Goal: Transaction & Acquisition: Purchase product/service

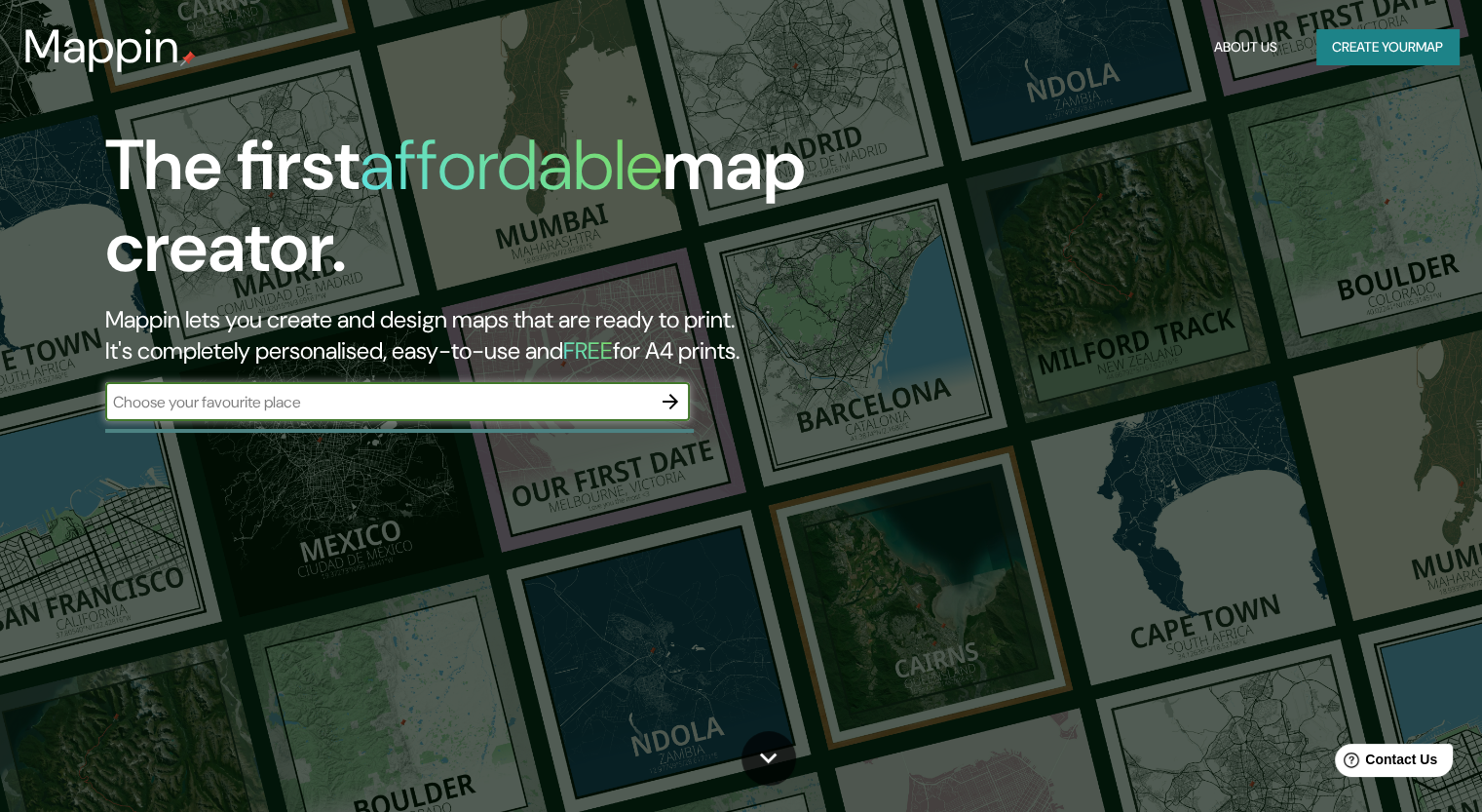
click at [461, 402] on input "text" at bounding box center [378, 402] width 546 height 22
type input "bosque de chapultepec"
click at [676, 399] on icon "button" at bounding box center [670, 401] width 23 height 23
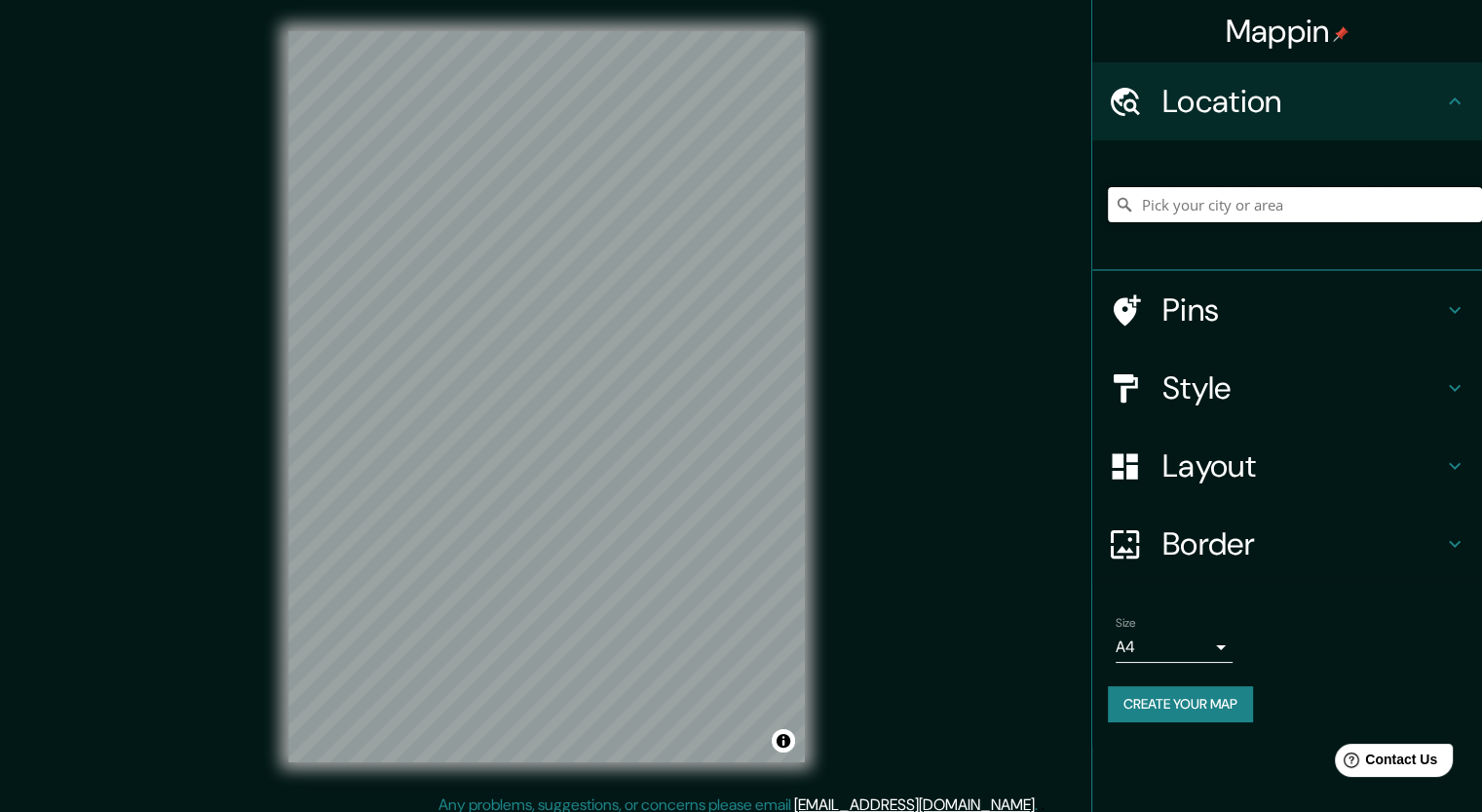
click at [1268, 204] on input "Pick your city or area" at bounding box center [1295, 204] width 374 height 35
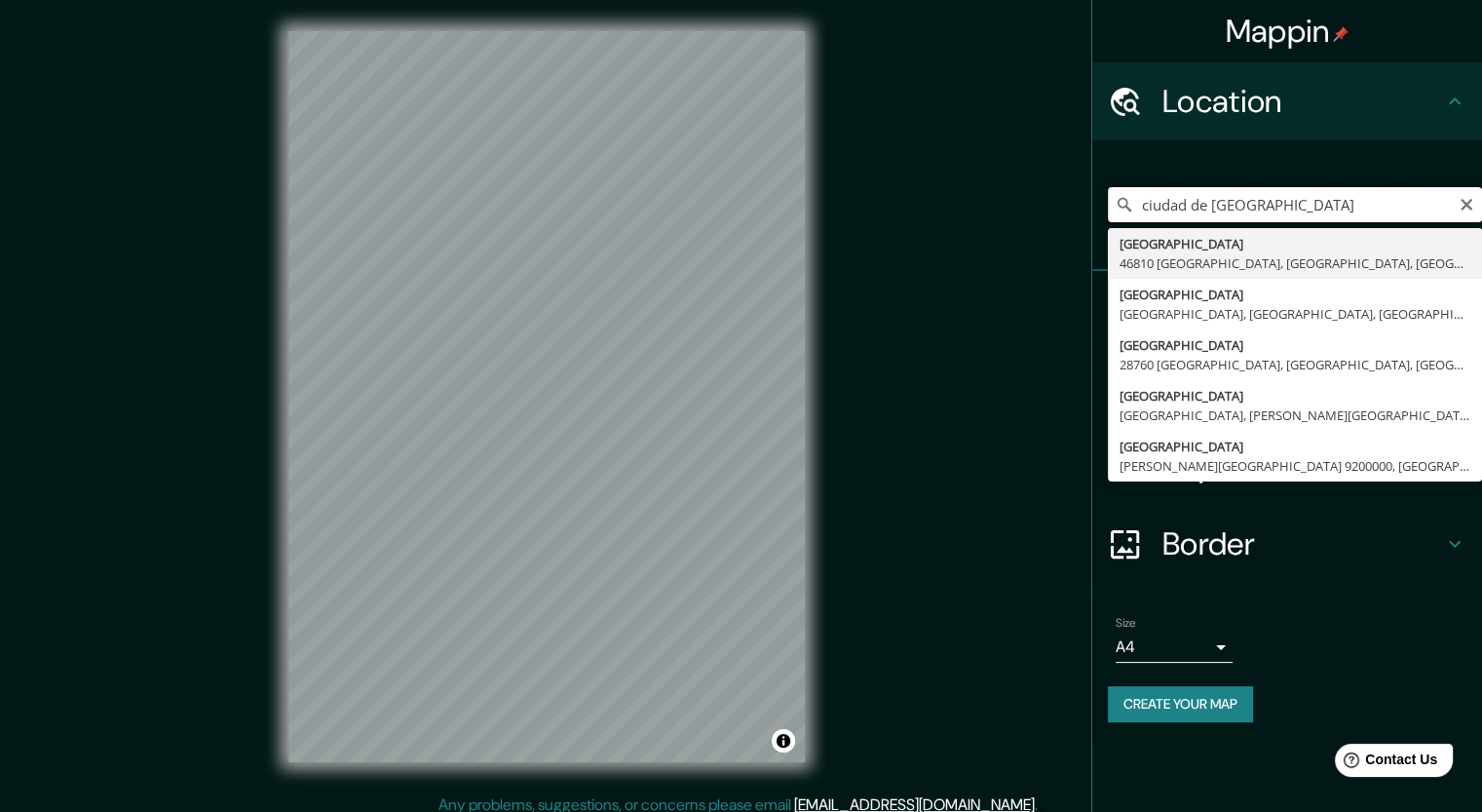
drag, startPoint x: 1353, startPoint y: 208, endPoint x: 1132, endPoint y: 216, distance: 220.4
click at [1132, 216] on input "ciudad de [GEOGRAPHIC_DATA]" at bounding box center [1295, 204] width 374 height 35
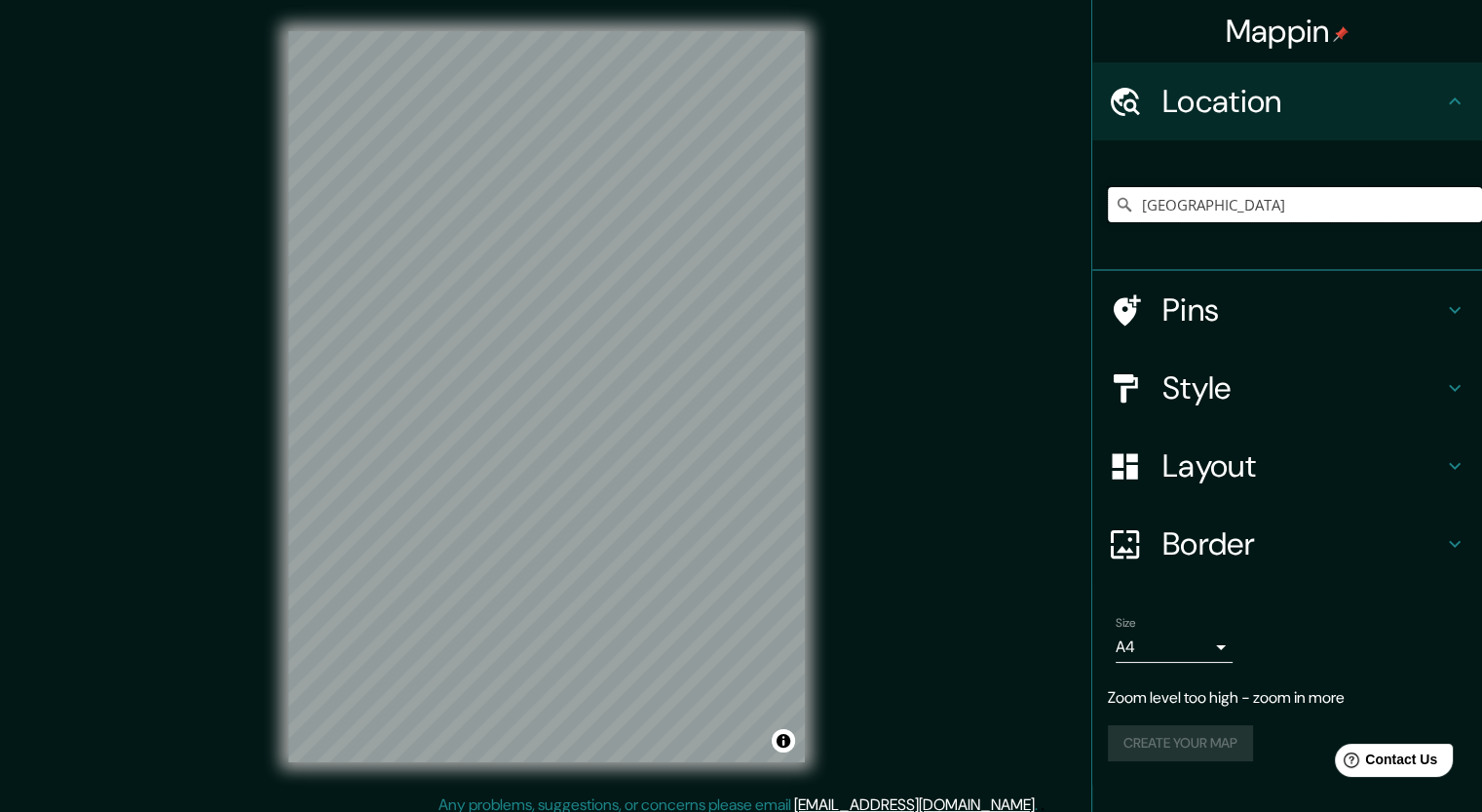
type input "[GEOGRAPHIC_DATA]"
click at [1222, 647] on body "Mappin Location [GEOGRAPHIC_DATA] [GEOGRAPHIC_DATA] [GEOGRAPHIC_DATA] [GEOGRAPH…" at bounding box center [741, 406] width 1482 height 812
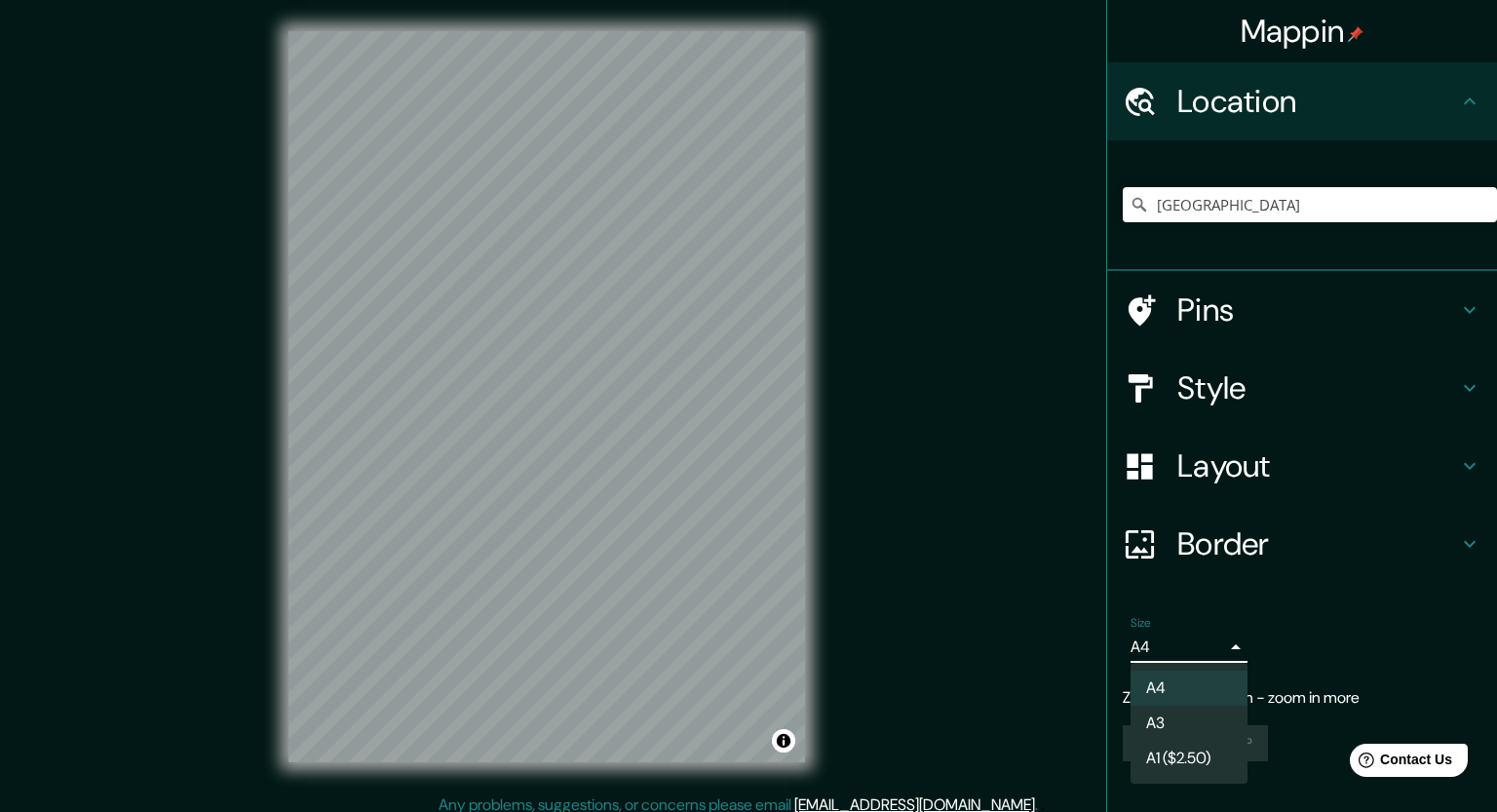
click at [1200, 727] on li "A3" at bounding box center [1188, 723] width 117 height 35
type input "a4"
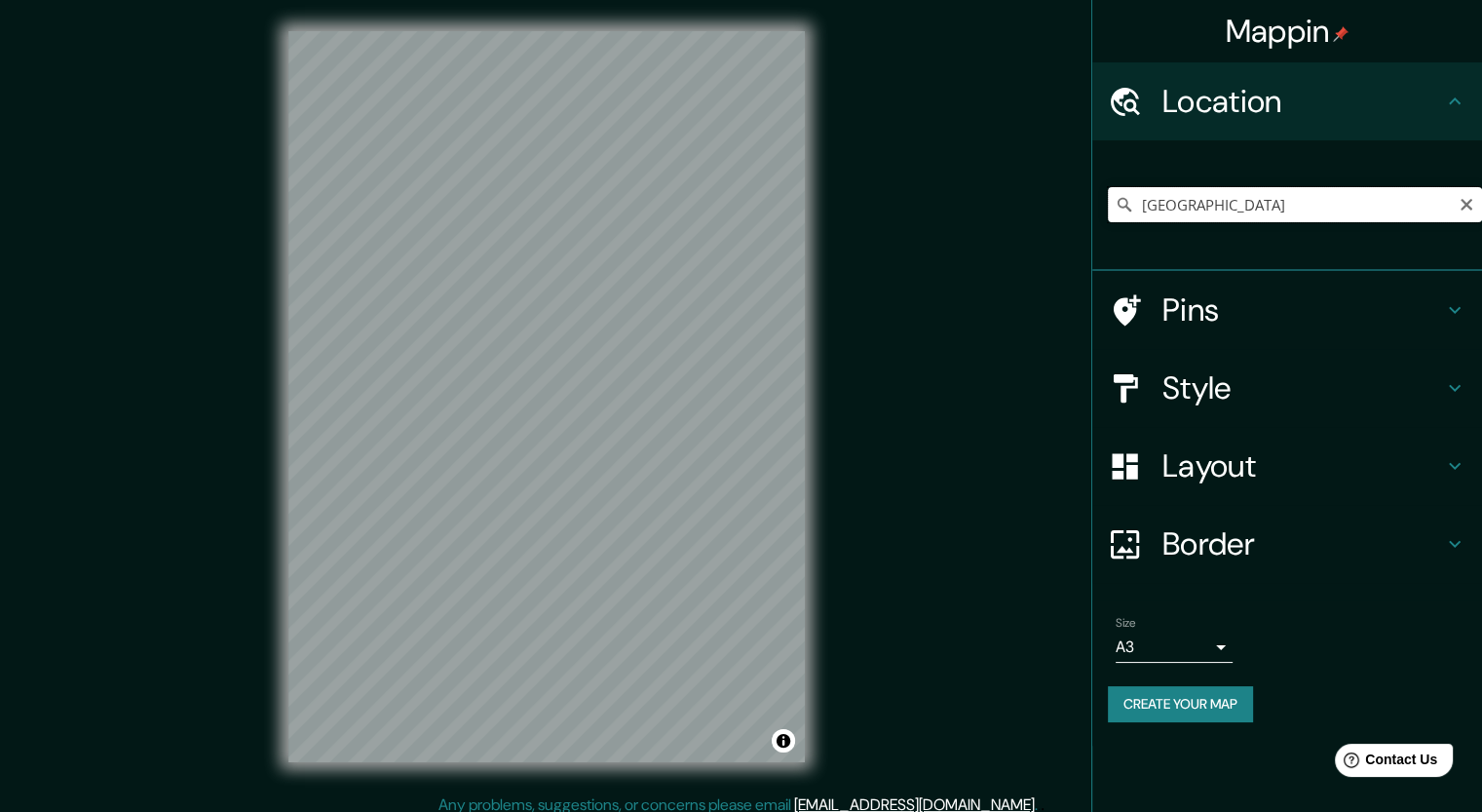
click at [1251, 205] on input "[GEOGRAPHIC_DATA]" at bounding box center [1295, 204] width 374 height 35
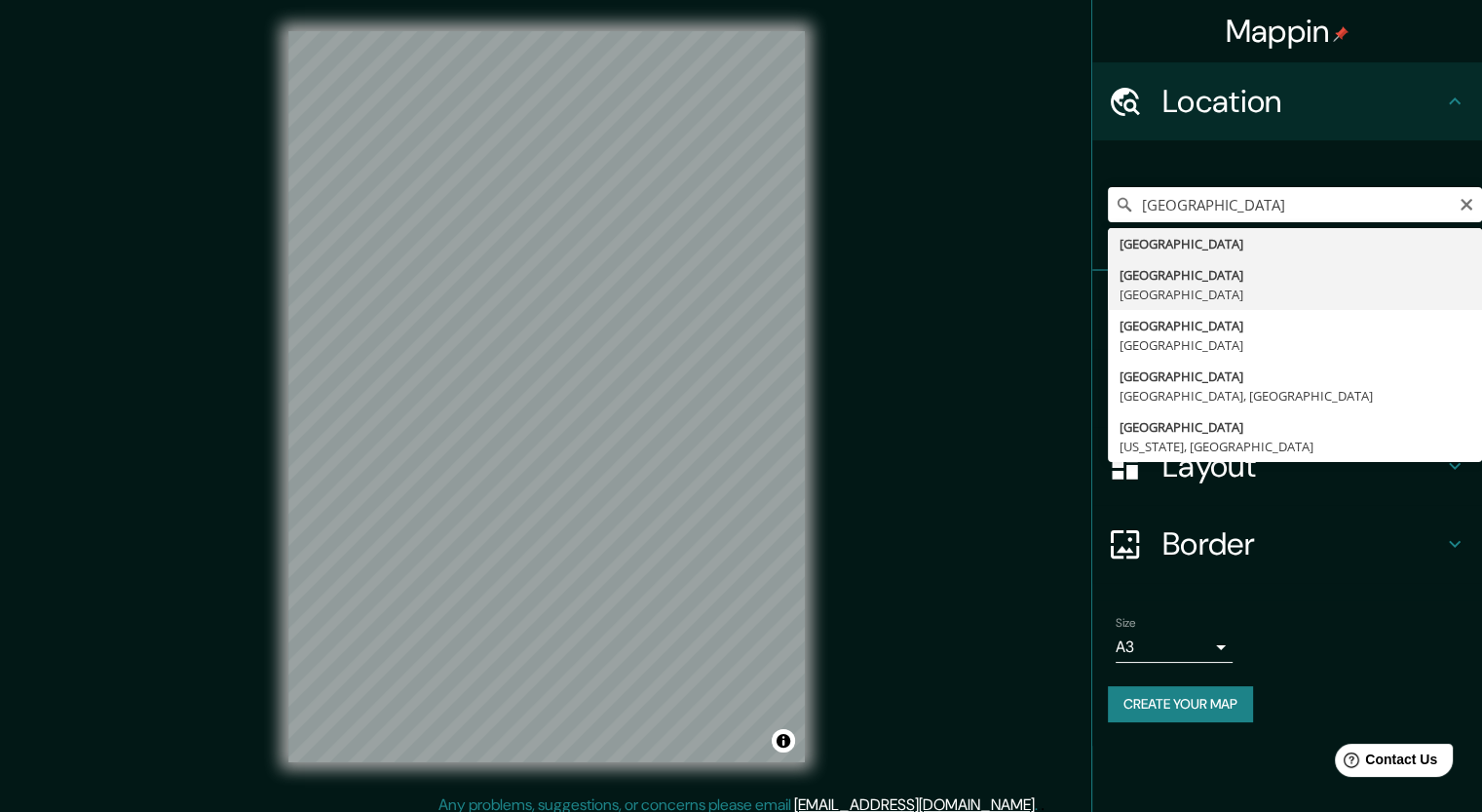
type input "[GEOGRAPHIC_DATA], [GEOGRAPHIC_DATA]"
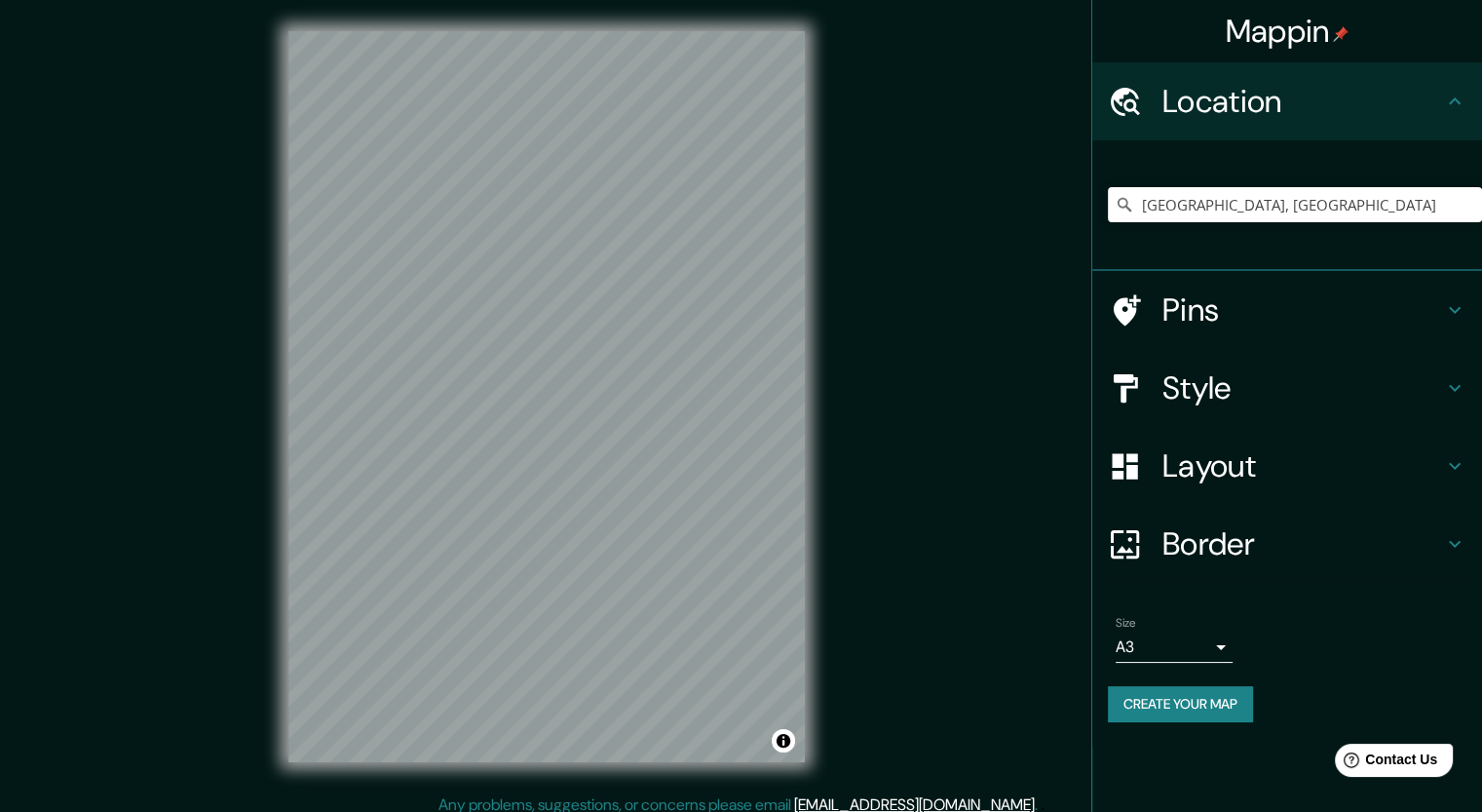
click at [1223, 643] on body "Mappin Location [GEOGRAPHIC_DATA], [GEOGRAPHIC_DATA] Pins Style Layout Border C…" at bounding box center [741, 406] width 1482 height 812
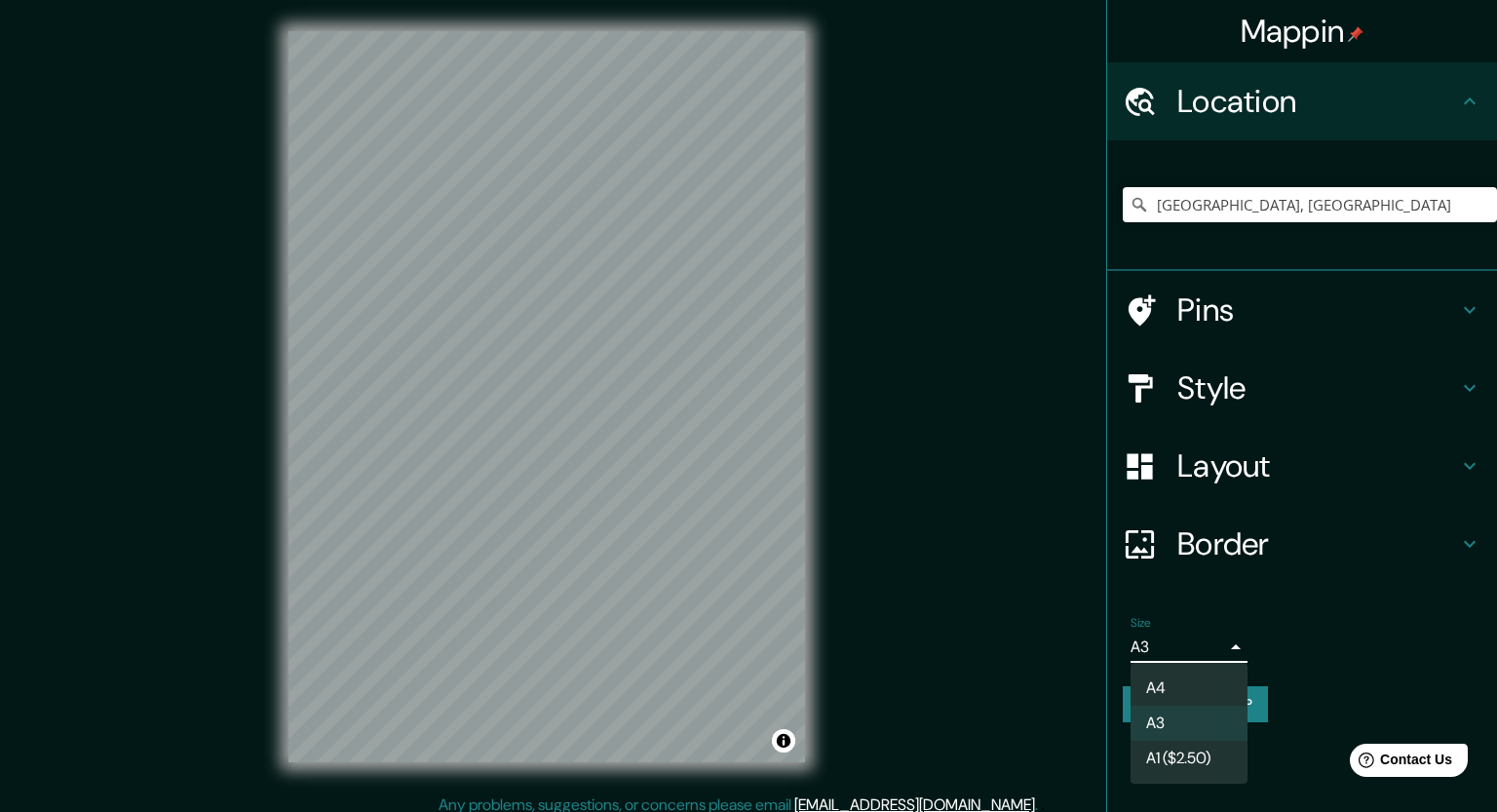
click at [1210, 704] on li "A4" at bounding box center [1188, 687] width 117 height 35
type input "single"
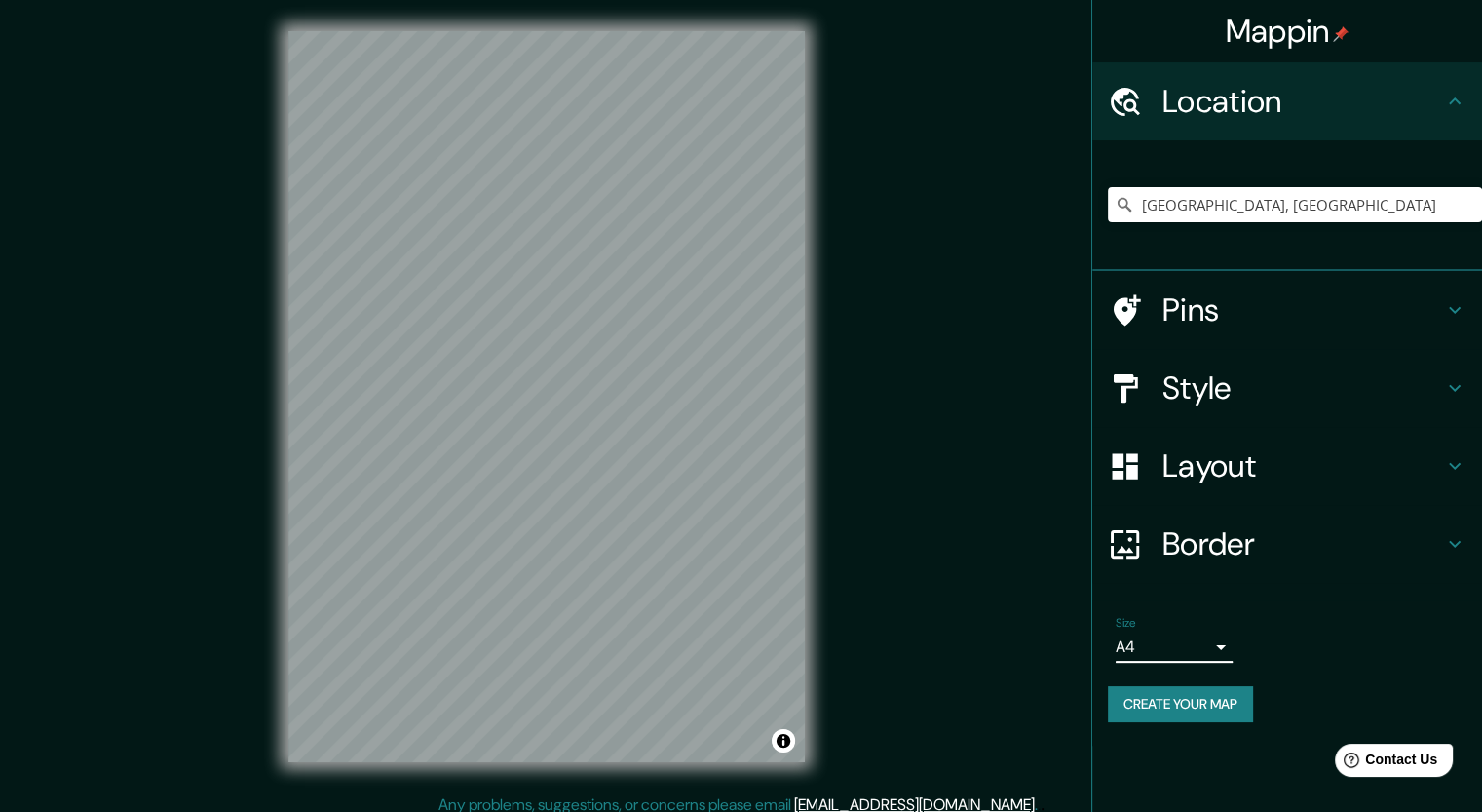
click at [1176, 397] on h4 "Style" at bounding box center [1303, 387] width 281 height 39
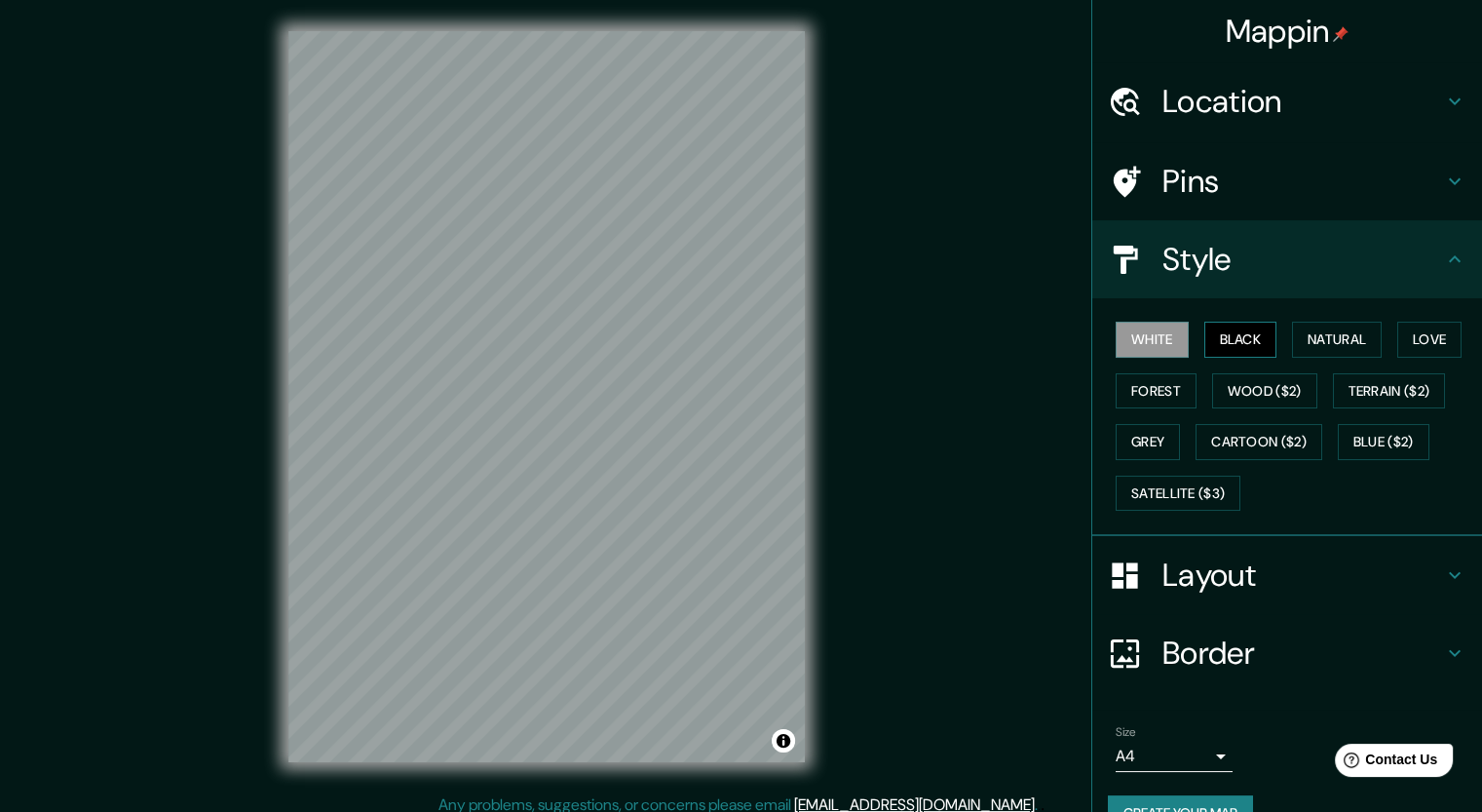
click at [1230, 337] on button "Black" at bounding box center [1240, 340] width 73 height 36
click at [1323, 334] on button "Natural" at bounding box center [1337, 340] width 90 height 36
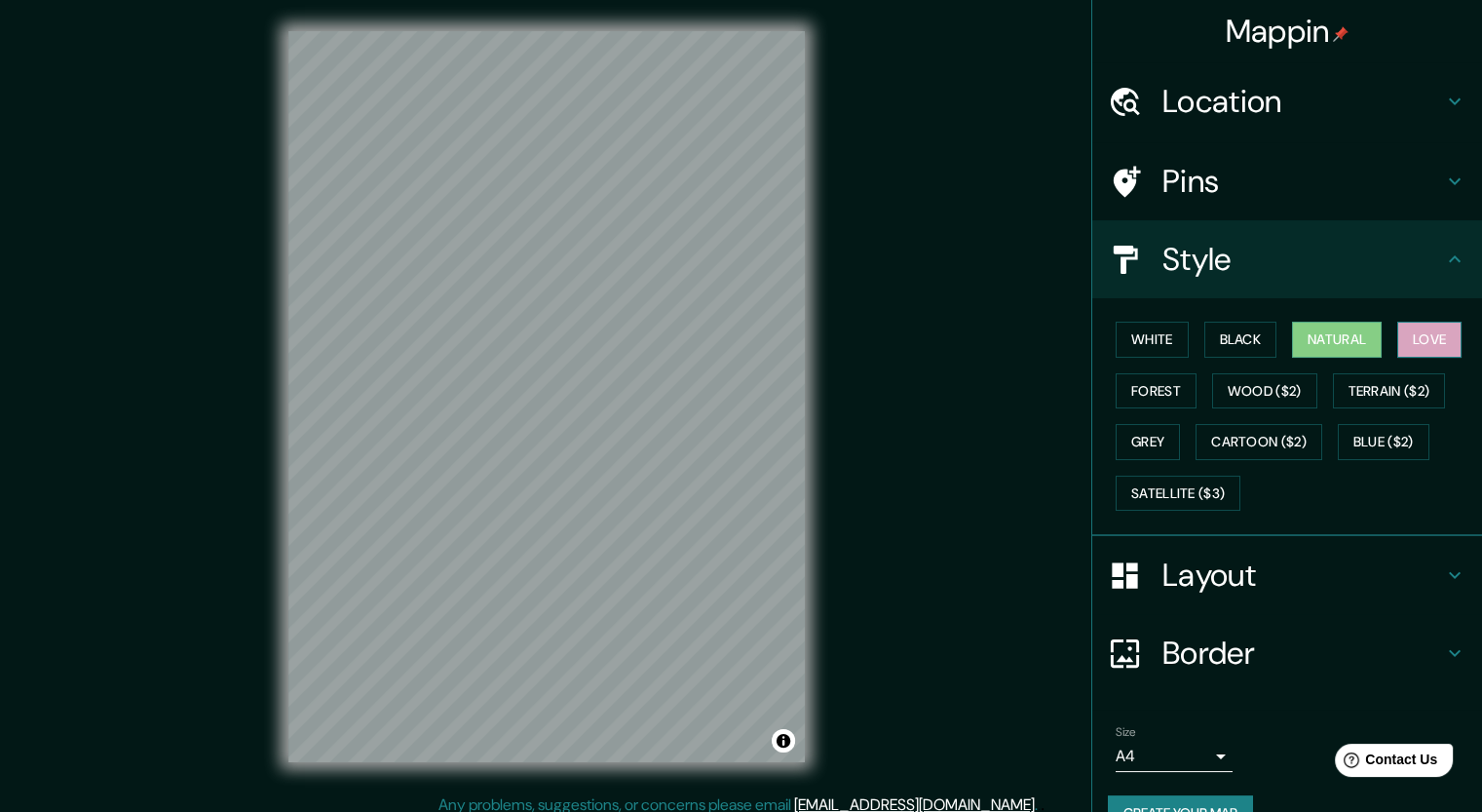
click at [1399, 339] on button "Love" at bounding box center [1429, 340] width 64 height 36
click at [1171, 392] on button "Forest" at bounding box center [1156, 391] width 81 height 36
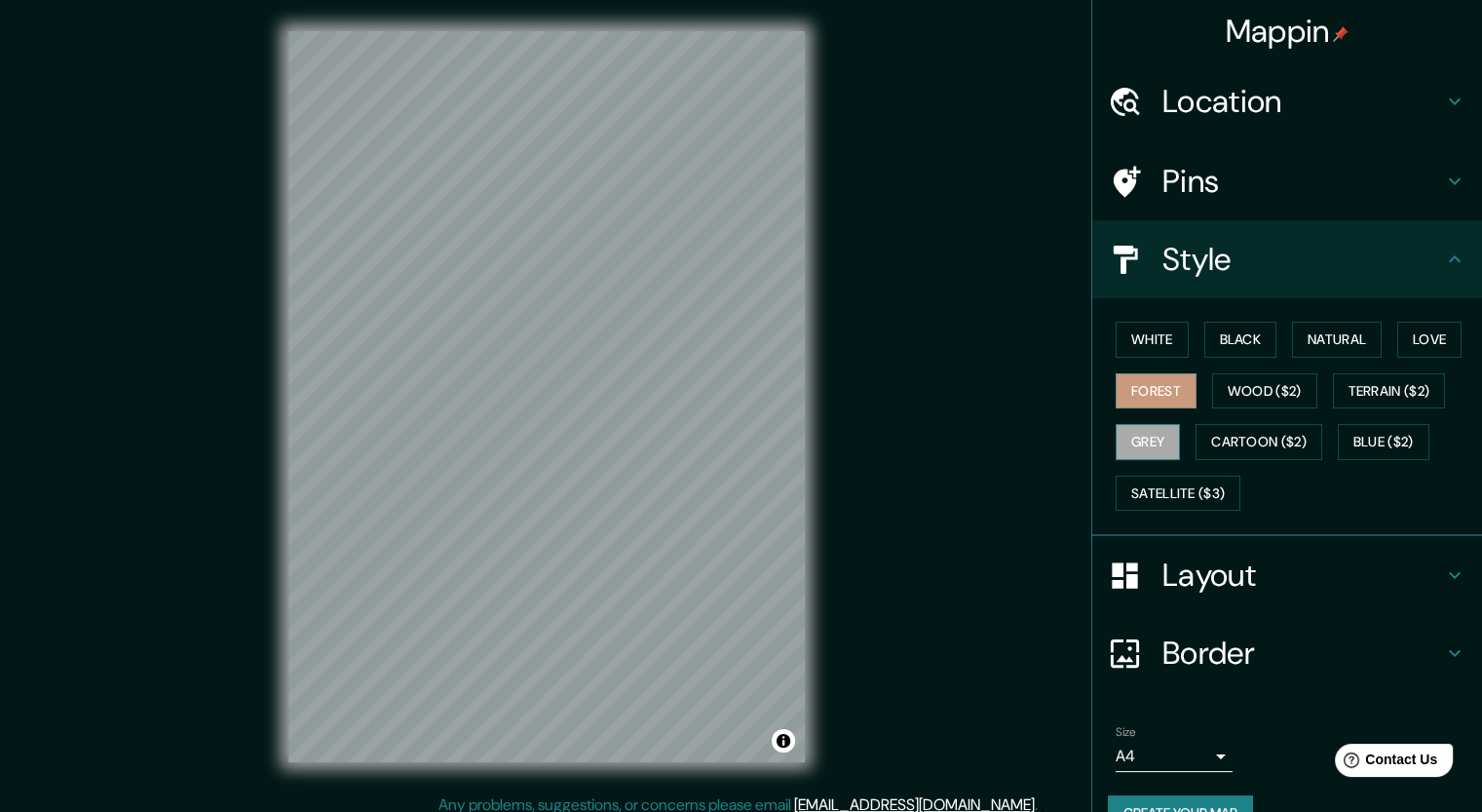
click at [1144, 439] on button "Grey" at bounding box center [1148, 442] width 64 height 36
click at [1217, 485] on button "Satellite ($3)" at bounding box center [1178, 494] width 125 height 36
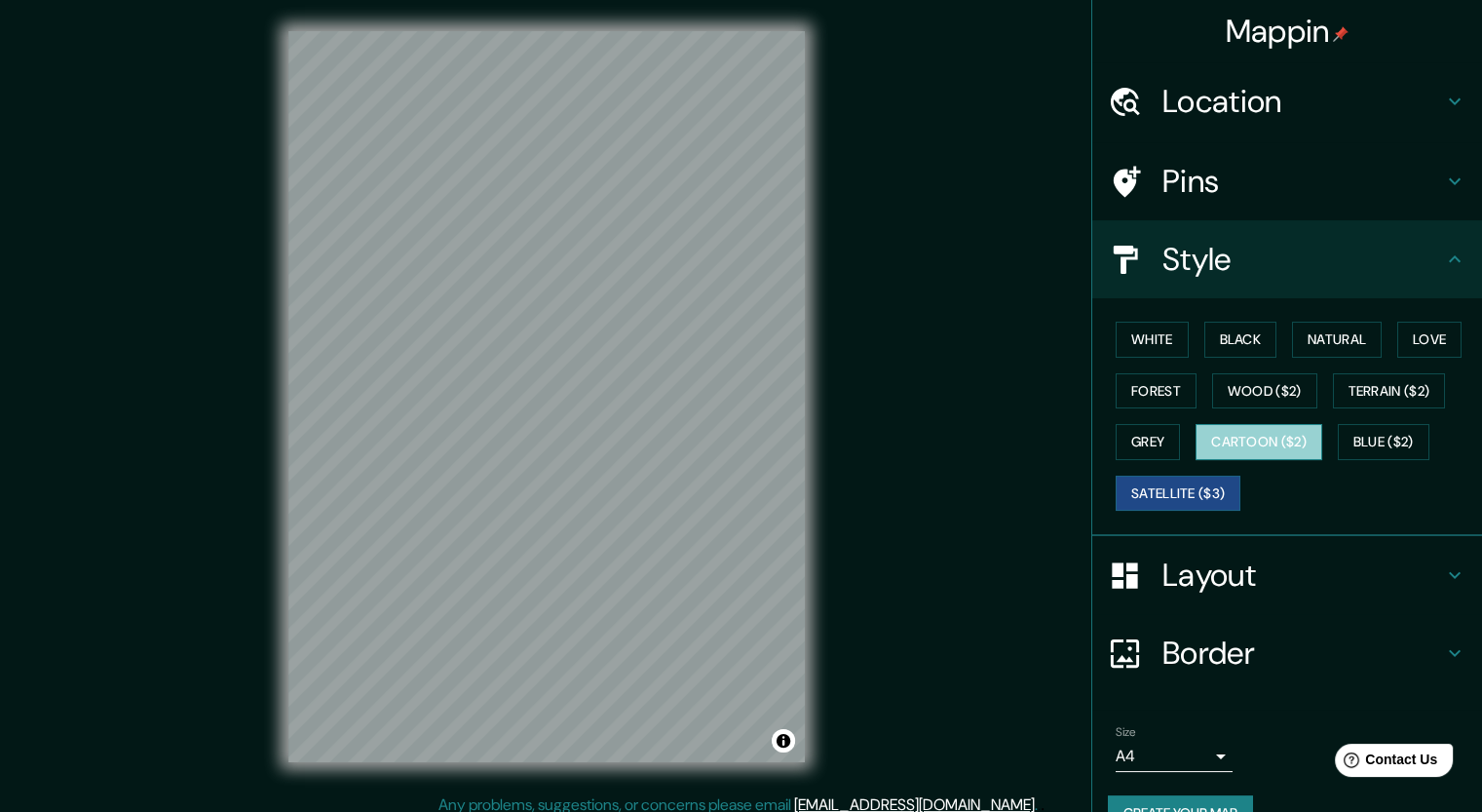
click at [1269, 450] on button "Cartoon ($2)" at bounding box center [1259, 442] width 127 height 36
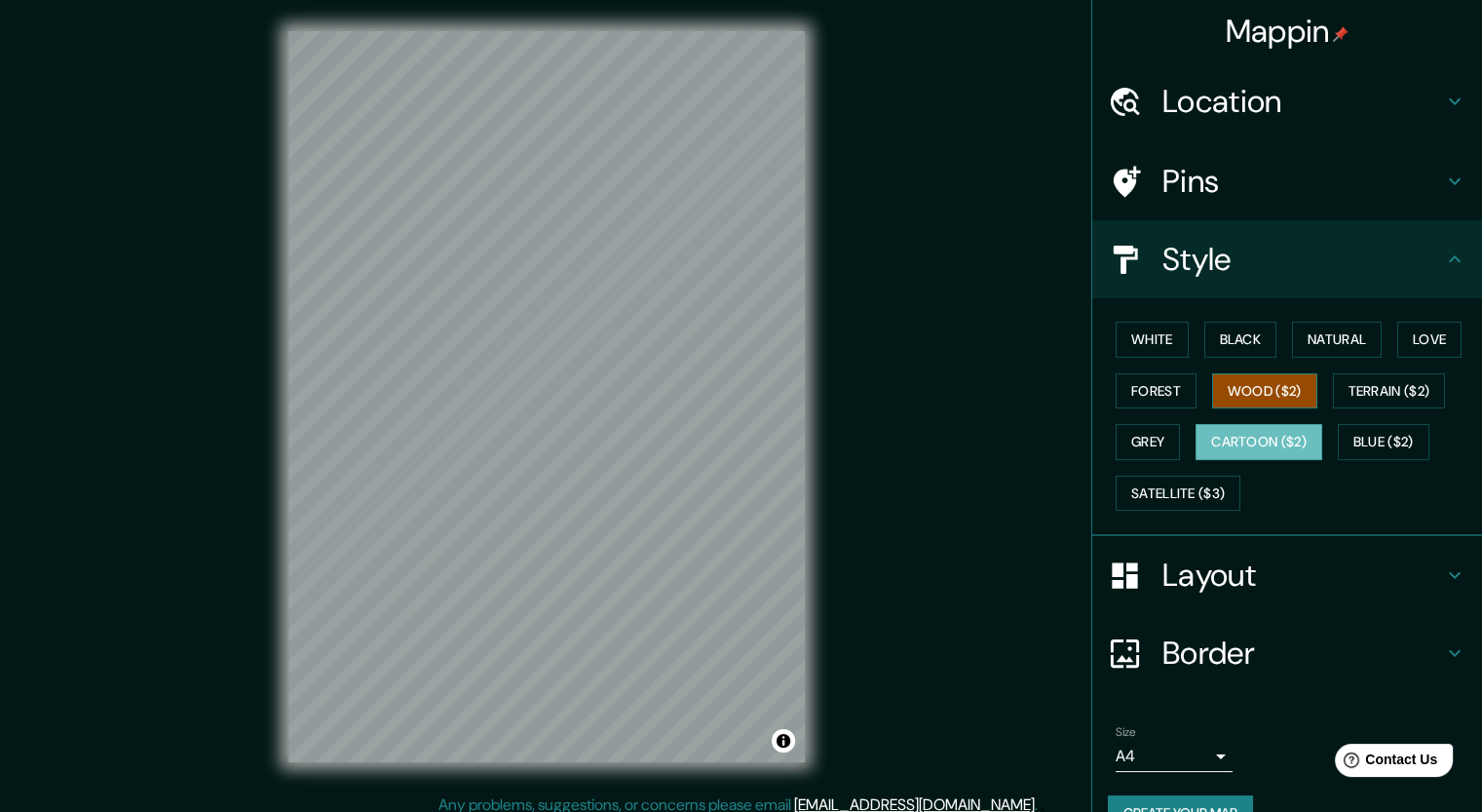
click at [1278, 382] on button "Wood ($2)" at bounding box center [1264, 391] width 105 height 36
click at [1427, 389] on button "Terrain ($2)" at bounding box center [1389, 391] width 113 height 36
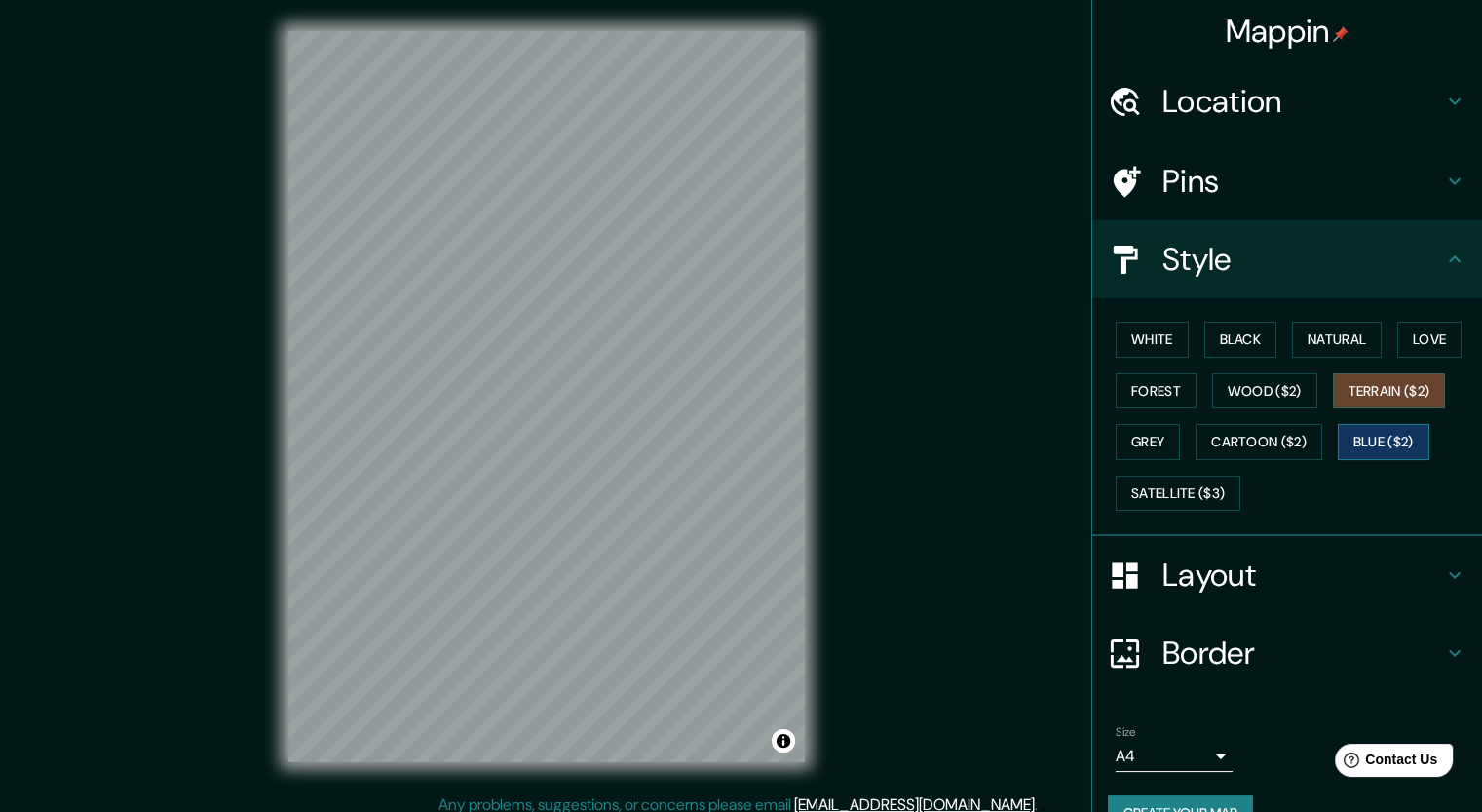
click at [1395, 443] on button "Blue ($2)" at bounding box center [1384, 442] width 92 height 36
click at [1133, 341] on button "White" at bounding box center [1152, 340] width 73 height 36
click at [1257, 565] on h4 "Layout" at bounding box center [1303, 574] width 281 height 39
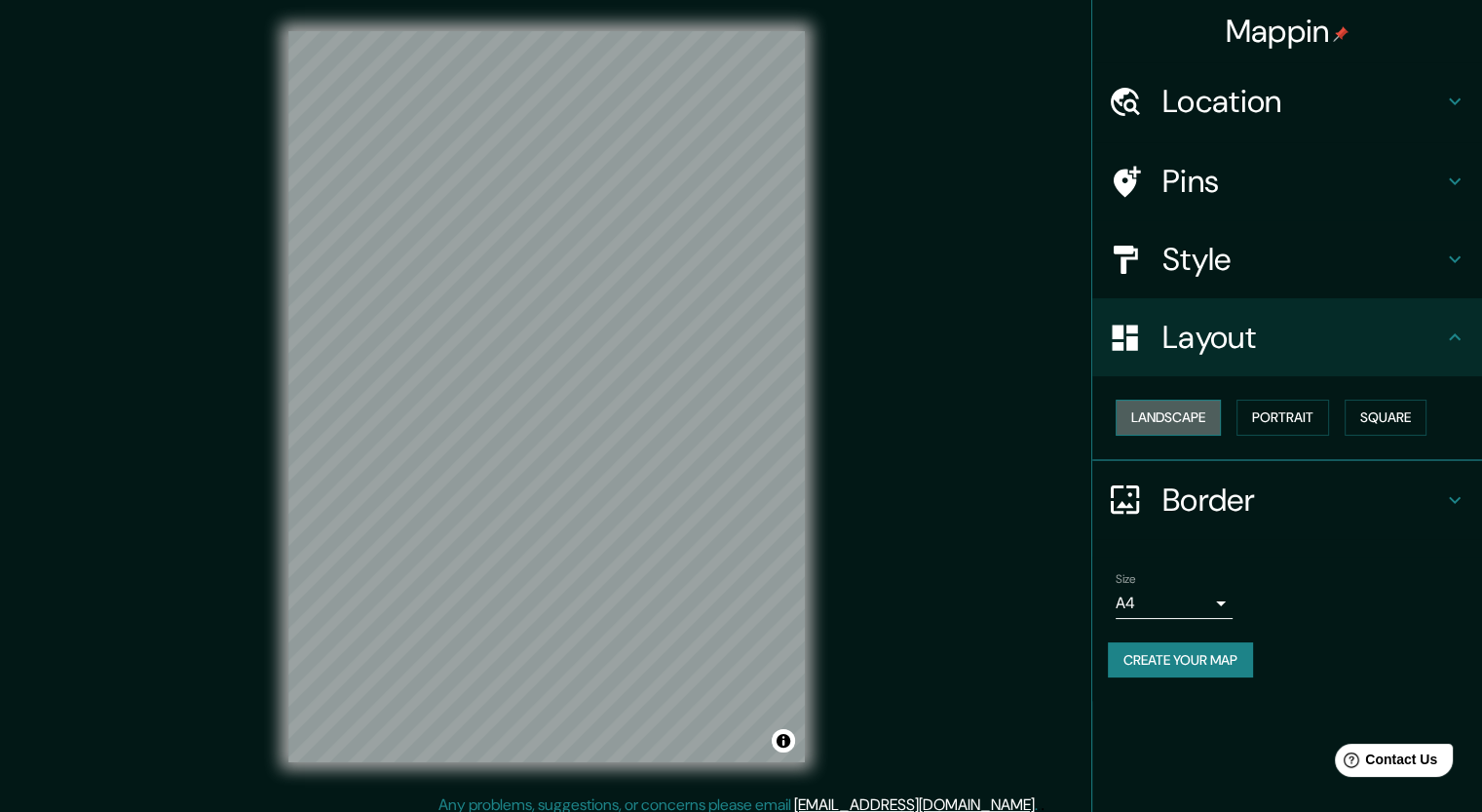
click at [1192, 419] on button "Landscape" at bounding box center [1168, 418] width 105 height 36
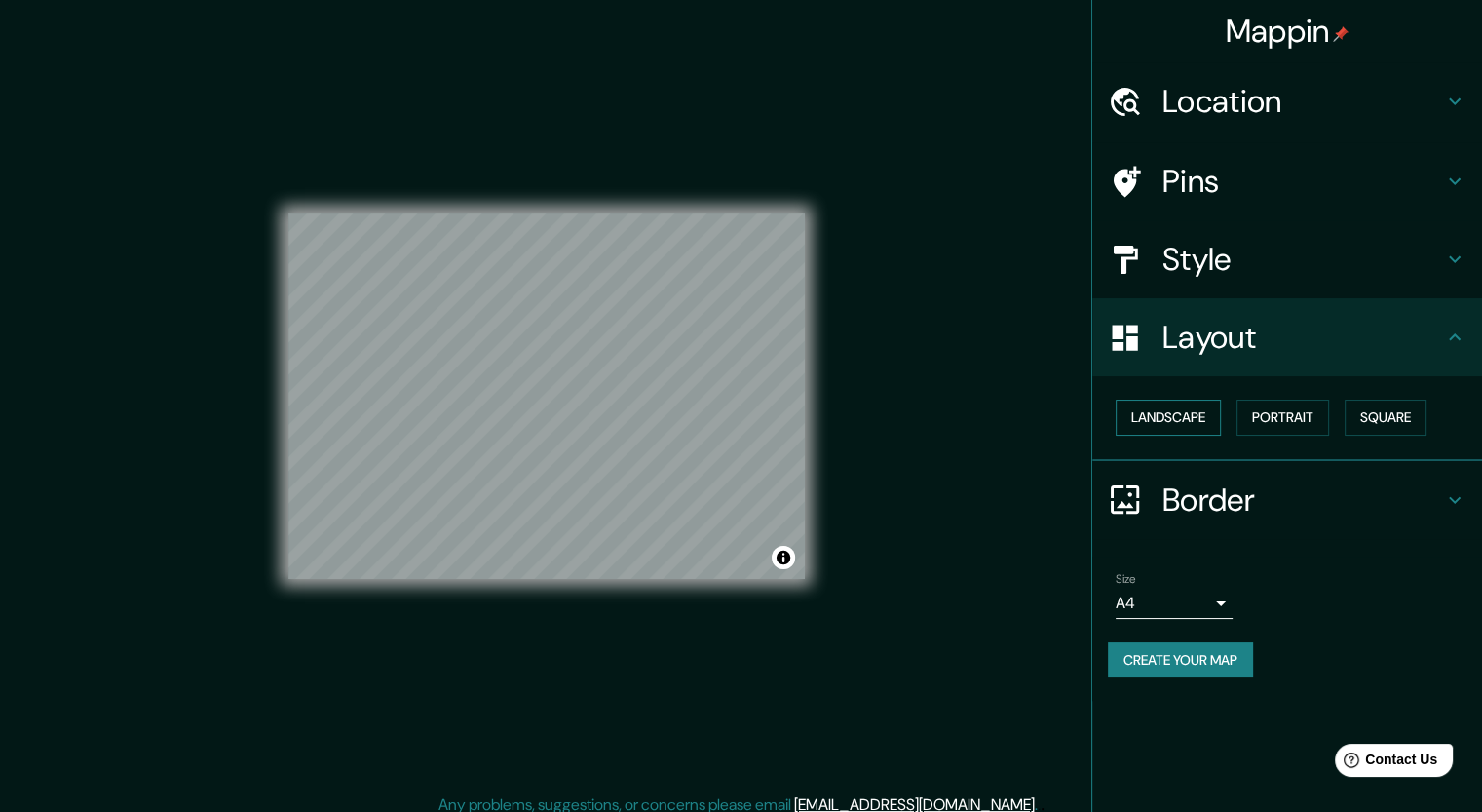
click at [1192, 419] on button "Landscape" at bounding box center [1168, 418] width 105 height 36
click at [1188, 501] on h4 "Border" at bounding box center [1303, 499] width 281 height 39
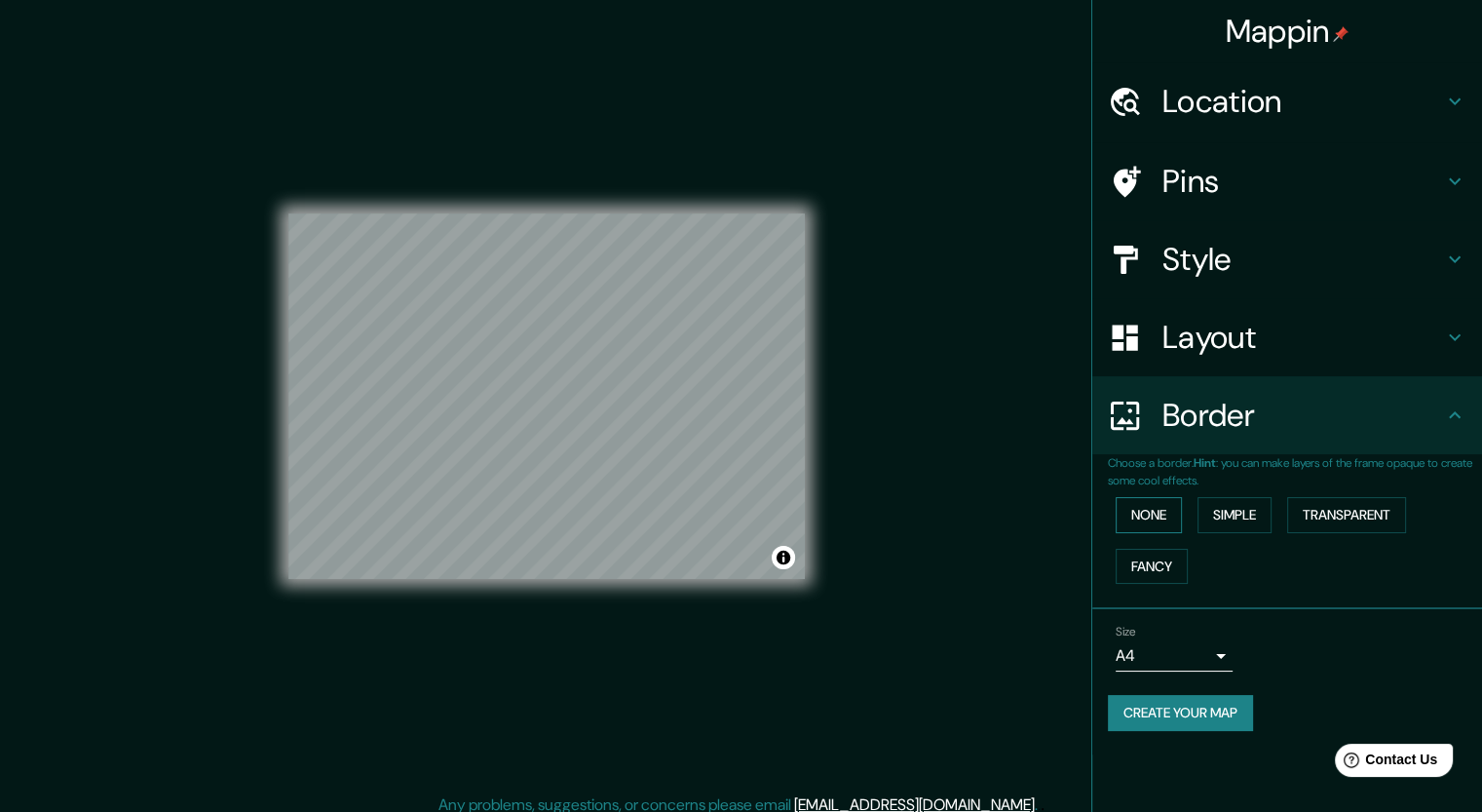
click at [1166, 523] on button "None" at bounding box center [1149, 515] width 66 height 36
click at [1230, 516] on button "Simple" at bounding box center [1235, 515] width 74 height 36
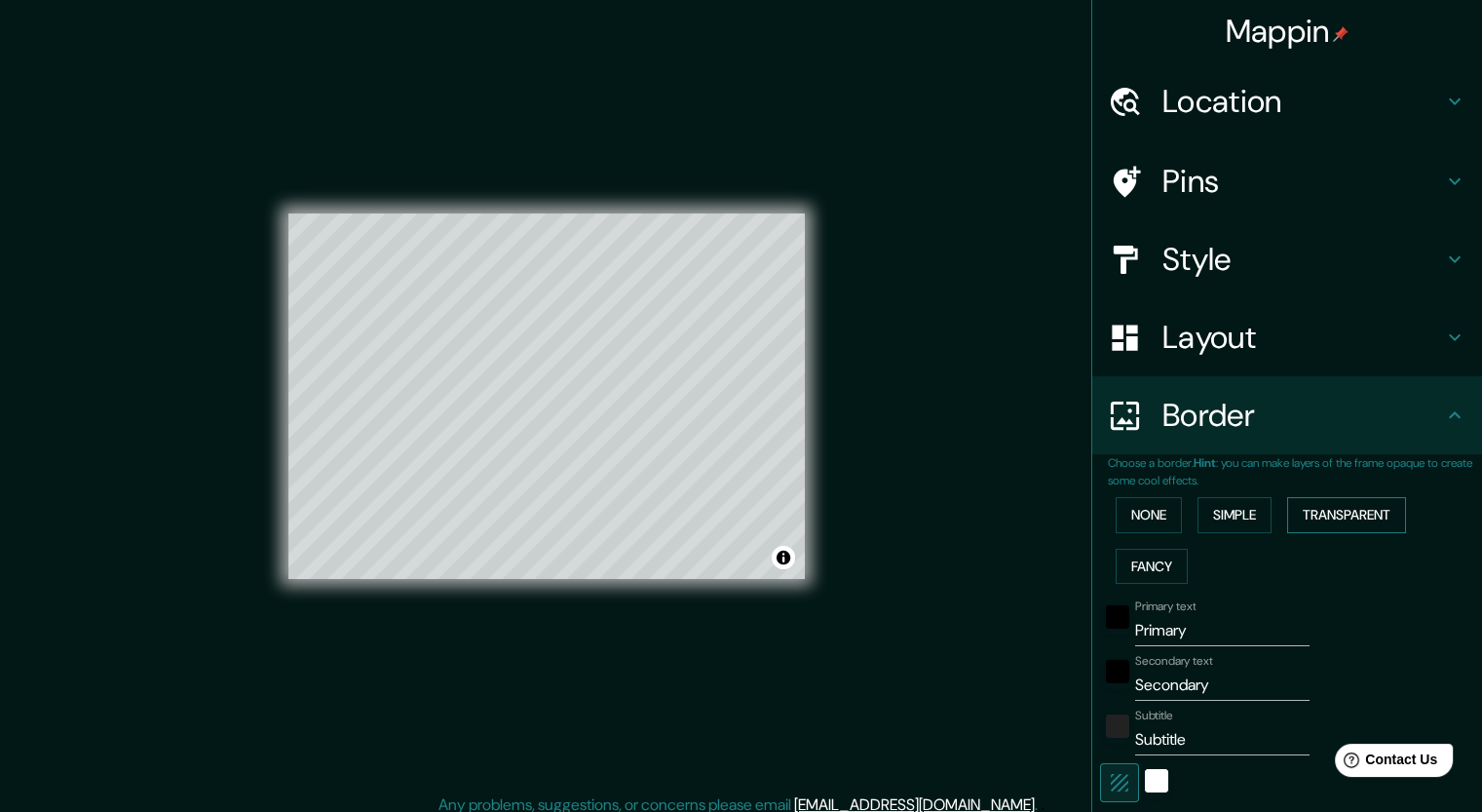
click at [1337, 512] on button "Transparent" at bounding box center [1346, 515] width 119 height 36
click at [1267, 512] on div "None Simple Transparent Fancy" at bounding box center [1295, 540] width 374 height 102
click at [1131, 514] on button "None" at bounding box center [1149, 515] width 66 height 36
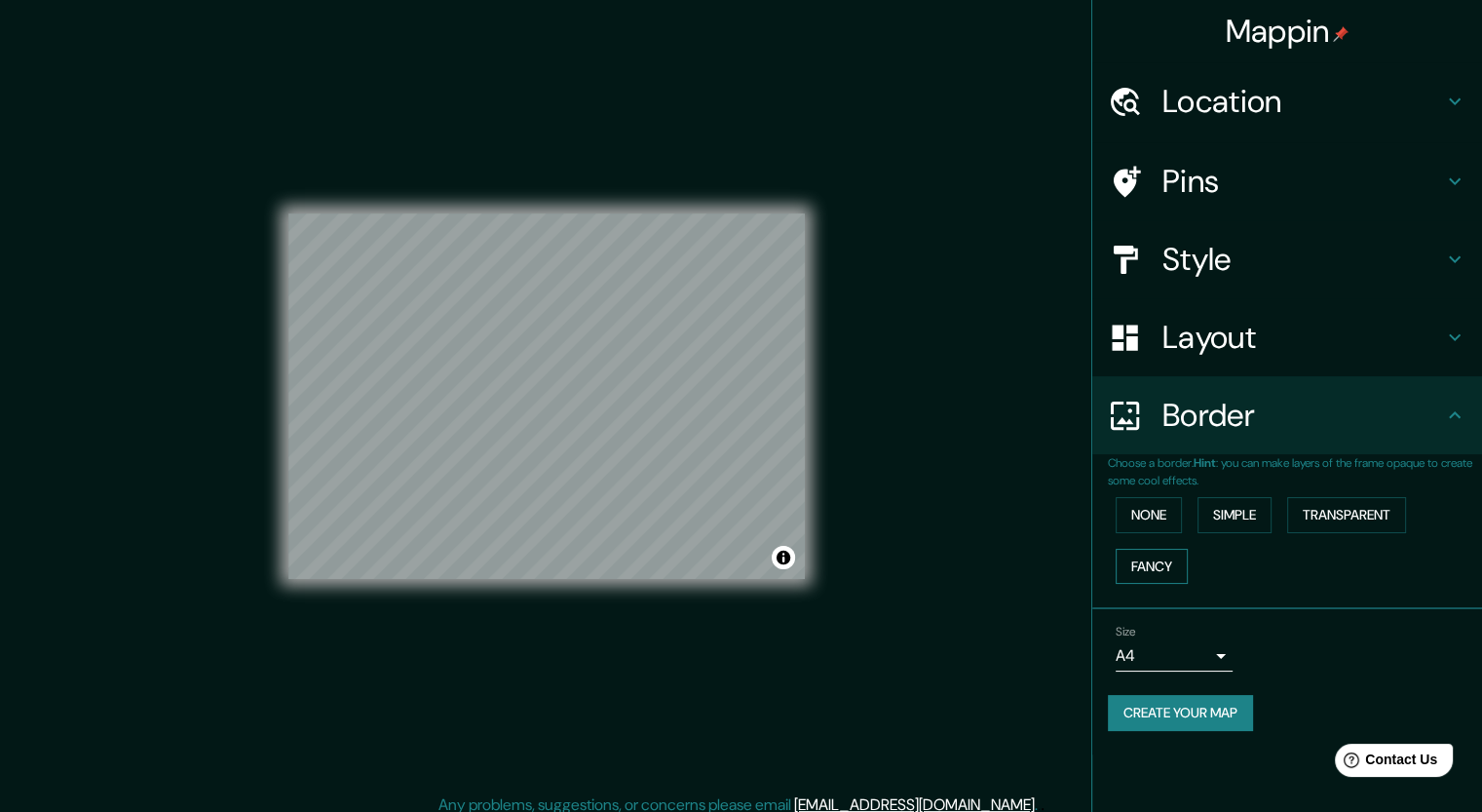
click at [1138, 568] on button "Fancy" at bounding box center [1152, 567] width 72 height 36
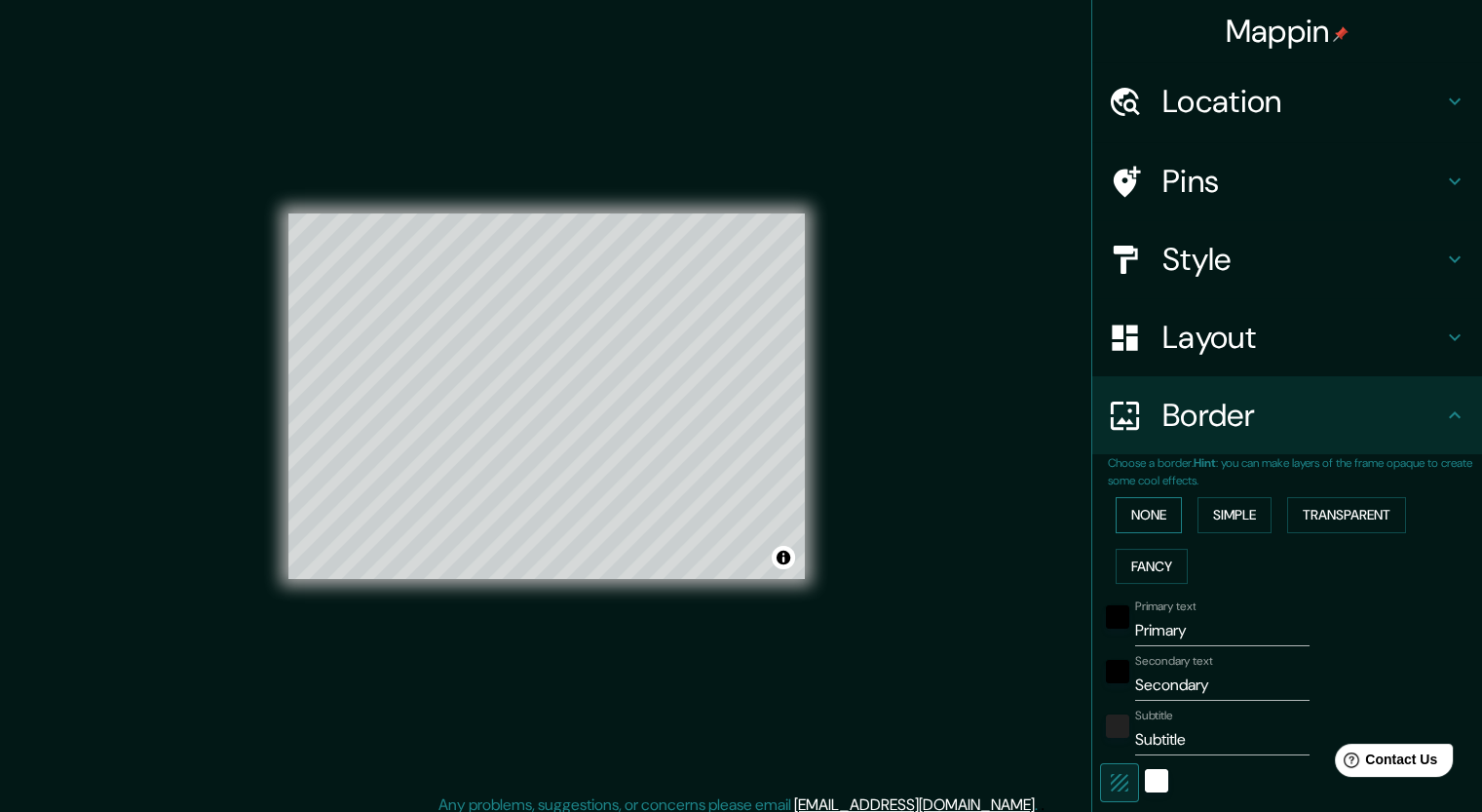
click at [1156, 511] on button "None" at bounding box center [1149, 515] width 66 height 36
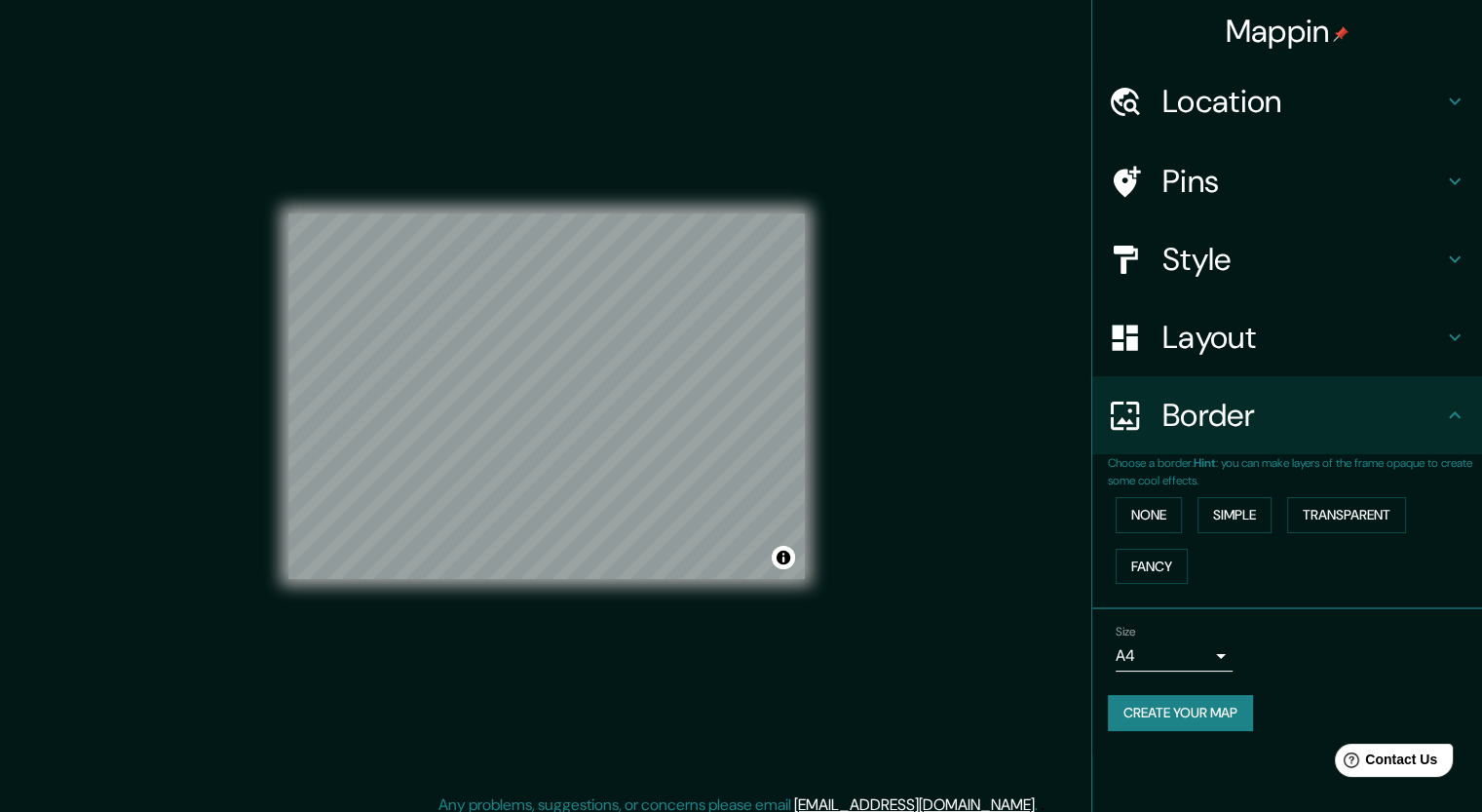
click at [1236, 255] on h4 "Style" at bounding box center [1303, 259] width 281 height 39
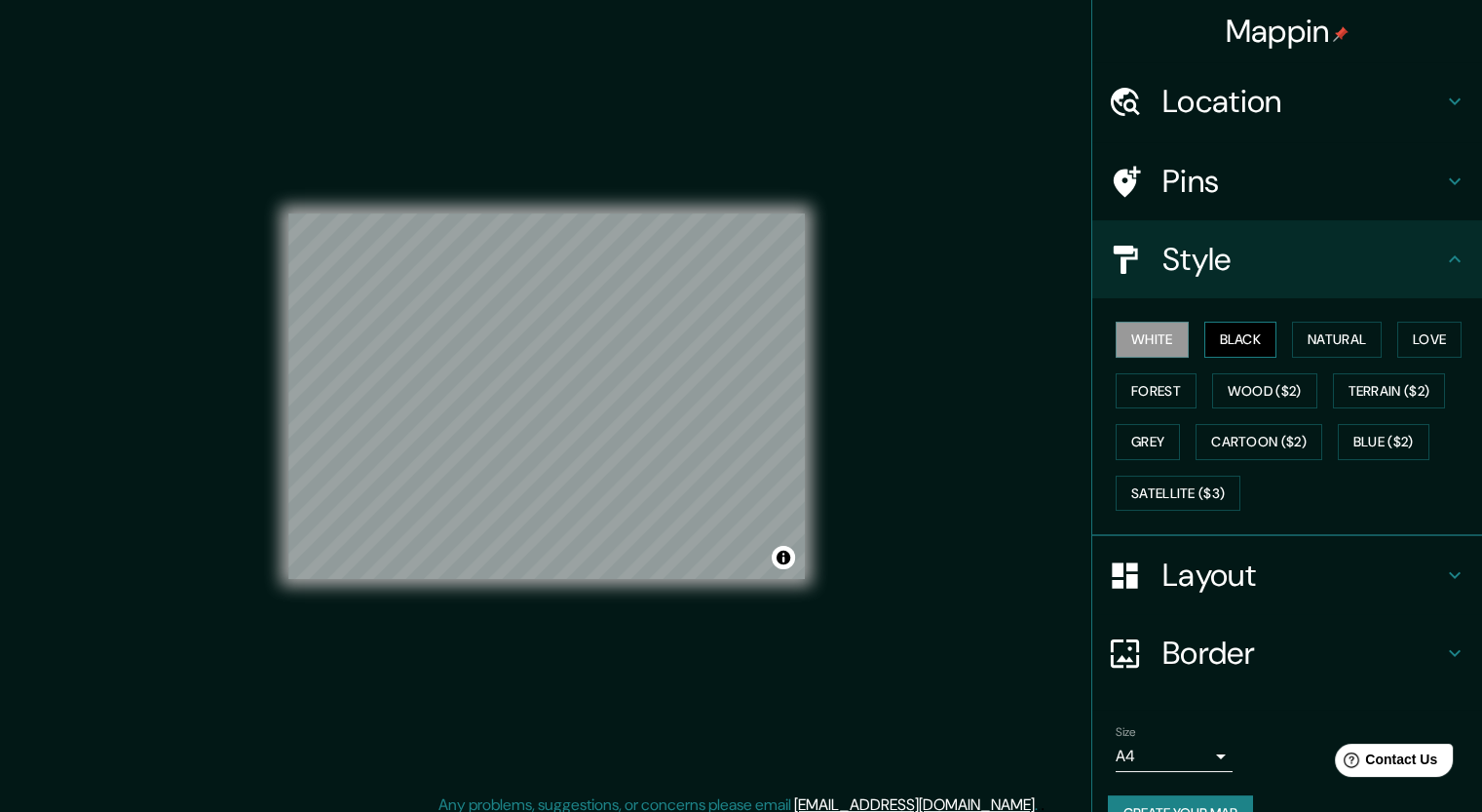
click at [1244, 349] on button "Black" at bounding box center [1240, 340] width 73 height 36
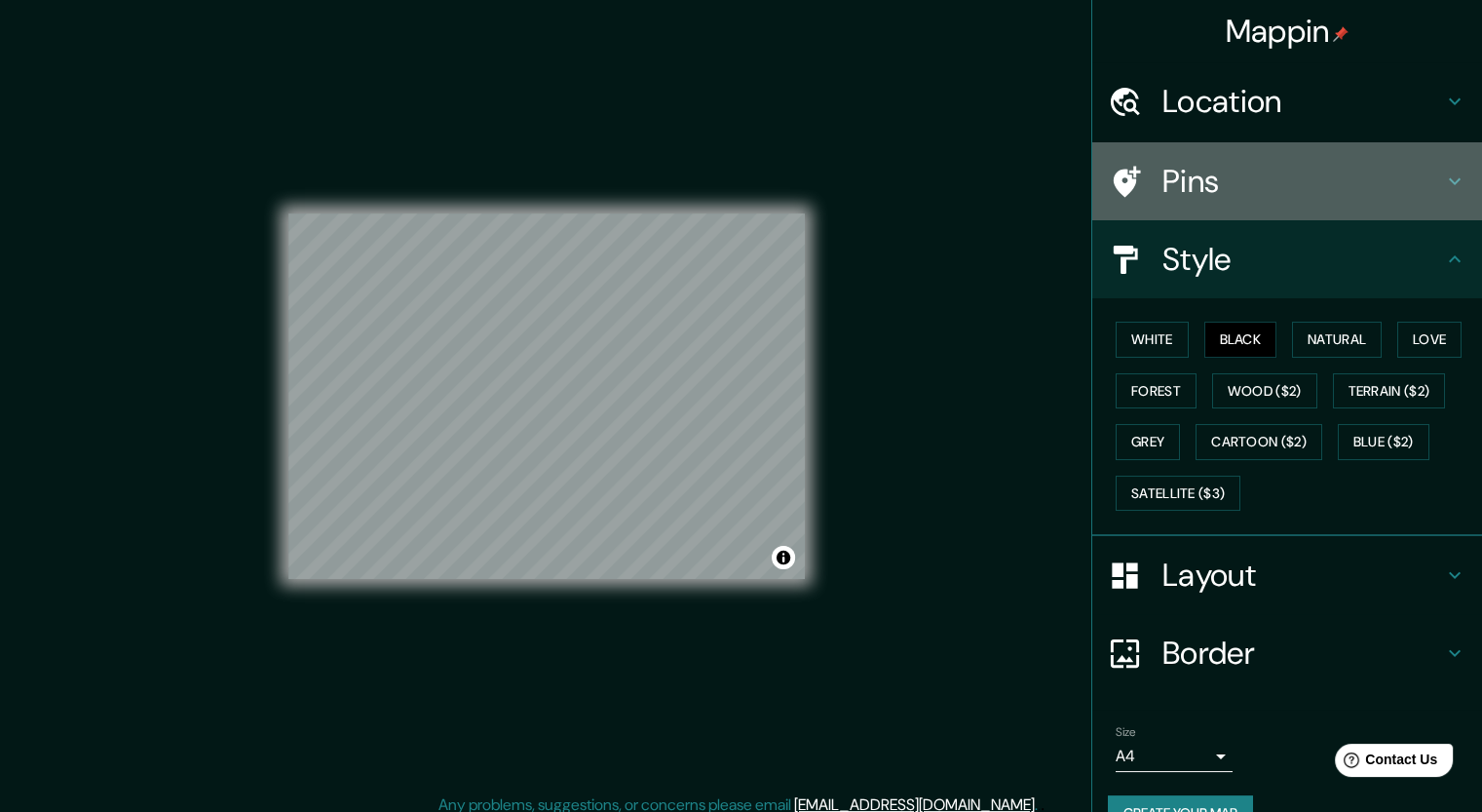
click at [1172, 185] on h4 "Pins" at bounding box center [1303, 181] width 281 height 39
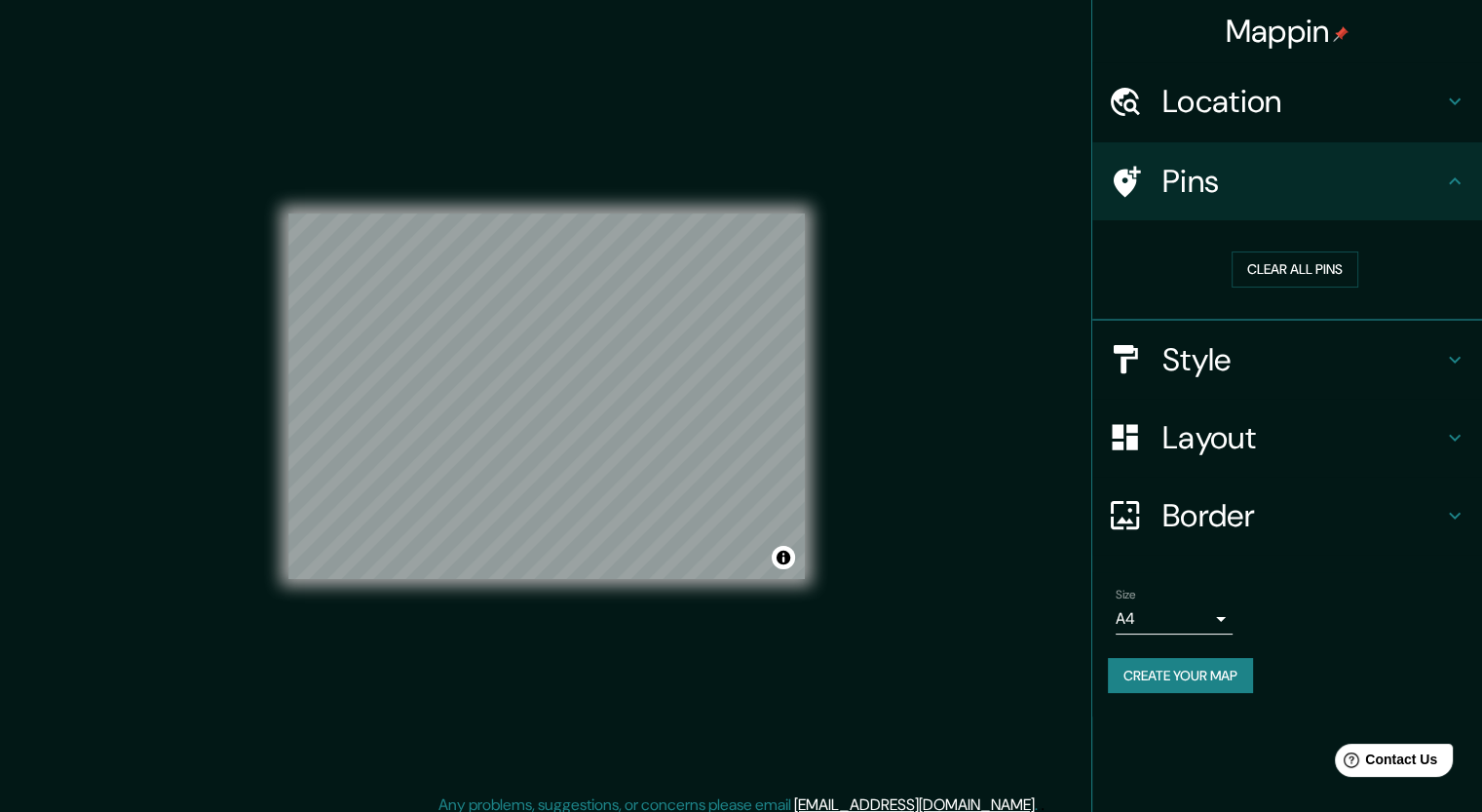
click at [1327, 120] on h4 "Location" at bounding box center [1303, 101] width 281 height 39
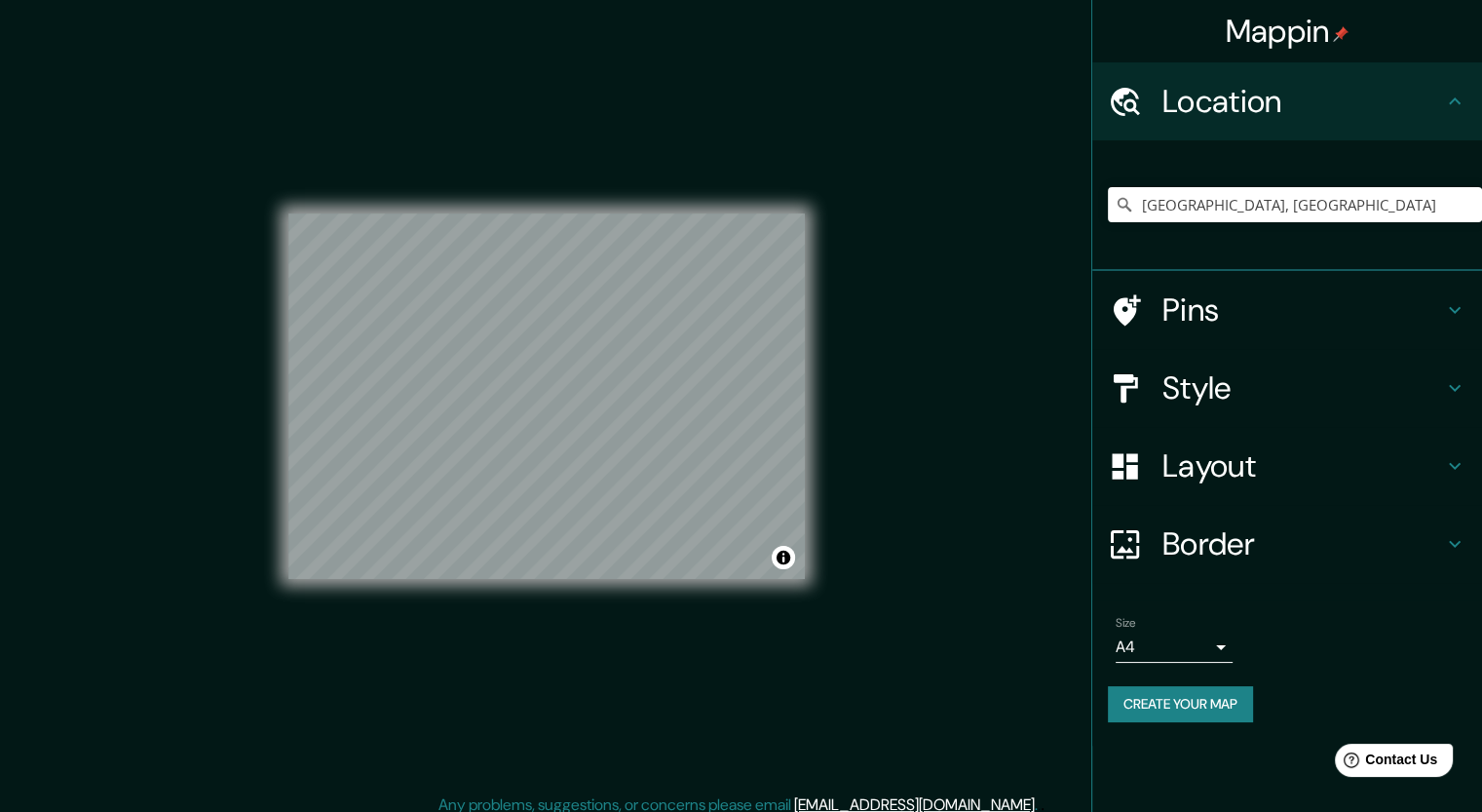
click at [1226, 699] on button "Create your map" at bounding box center [1180, 704] width 145 height 36
click at [1226, 697] on button "Create your map" at bounding box center [1180, 704] width 145 height 36
click at [1262, 90] on h4 "Location" at bounding box center [1303, 101] width 281 height 39
click at [778, 562] on button "Toggle attribution" at bounding box center [783, 557] width 23 height 23
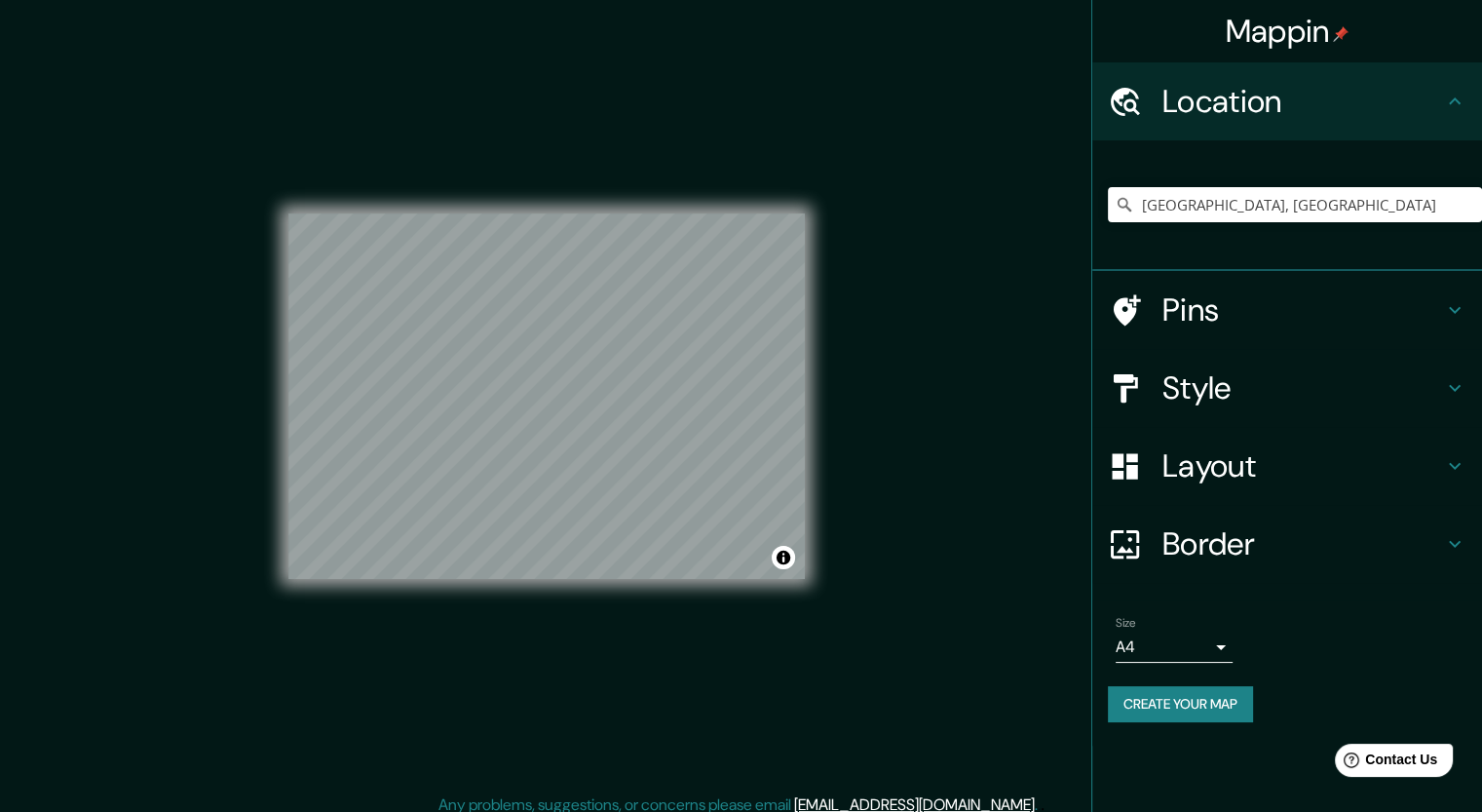
click at [911, 675] on div "Mappin Location [GEOGRAPHIC_DATA], [GEOGRAPHIC_DATA] Pins Style Layout Border C…" at bounding box center [741, 412] width 1482 height 824
click at [1215, 698] on button "Create your map" at bounding box center [1180, 704] width 145 height 36
click at [1324, 35] on h4 "Mappin" at bounding box center [1288, 31] width 124 height 39
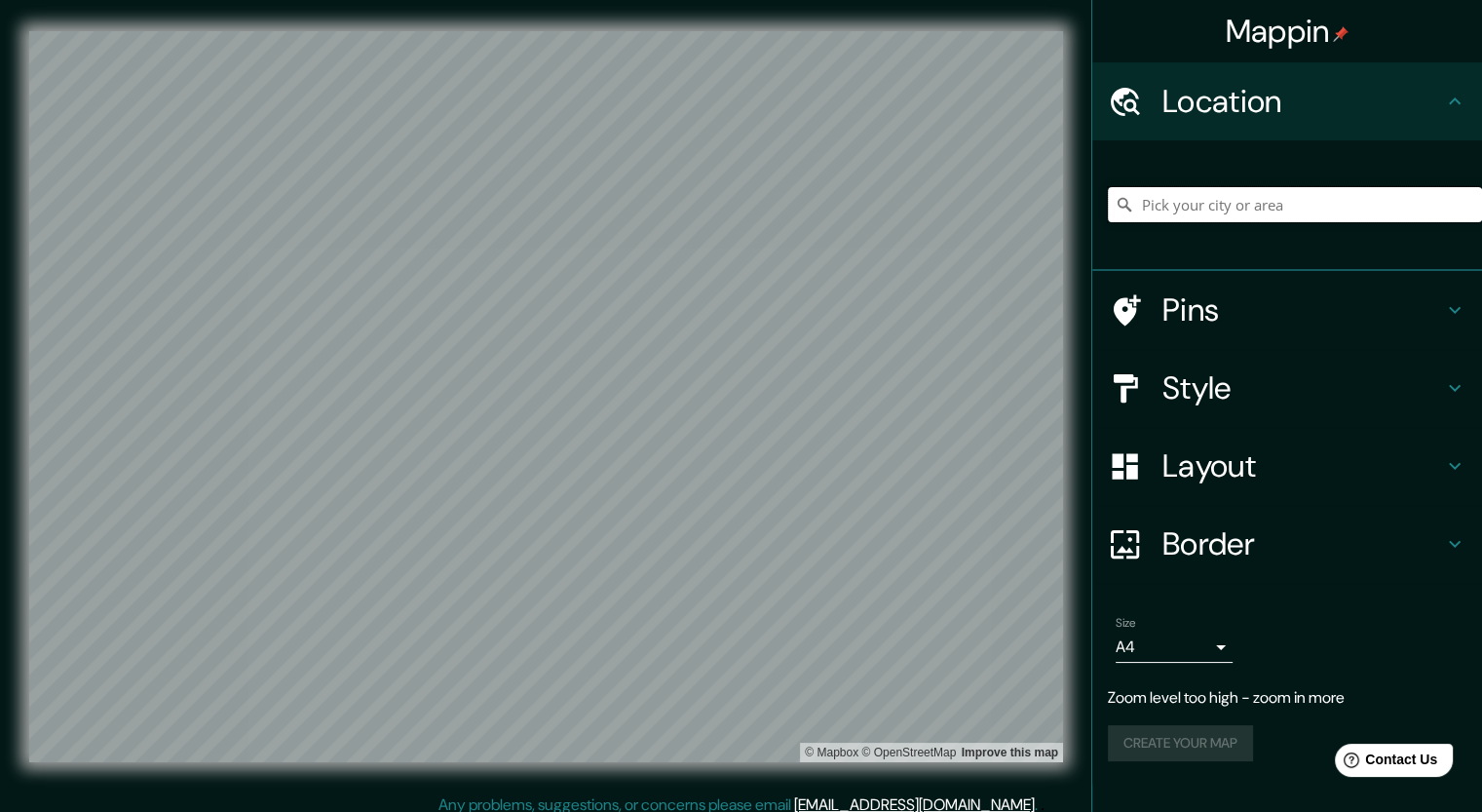
click at [1209, 203] on input "Pick your city or area" at bounding box center [1295, 204] width 374 height 35
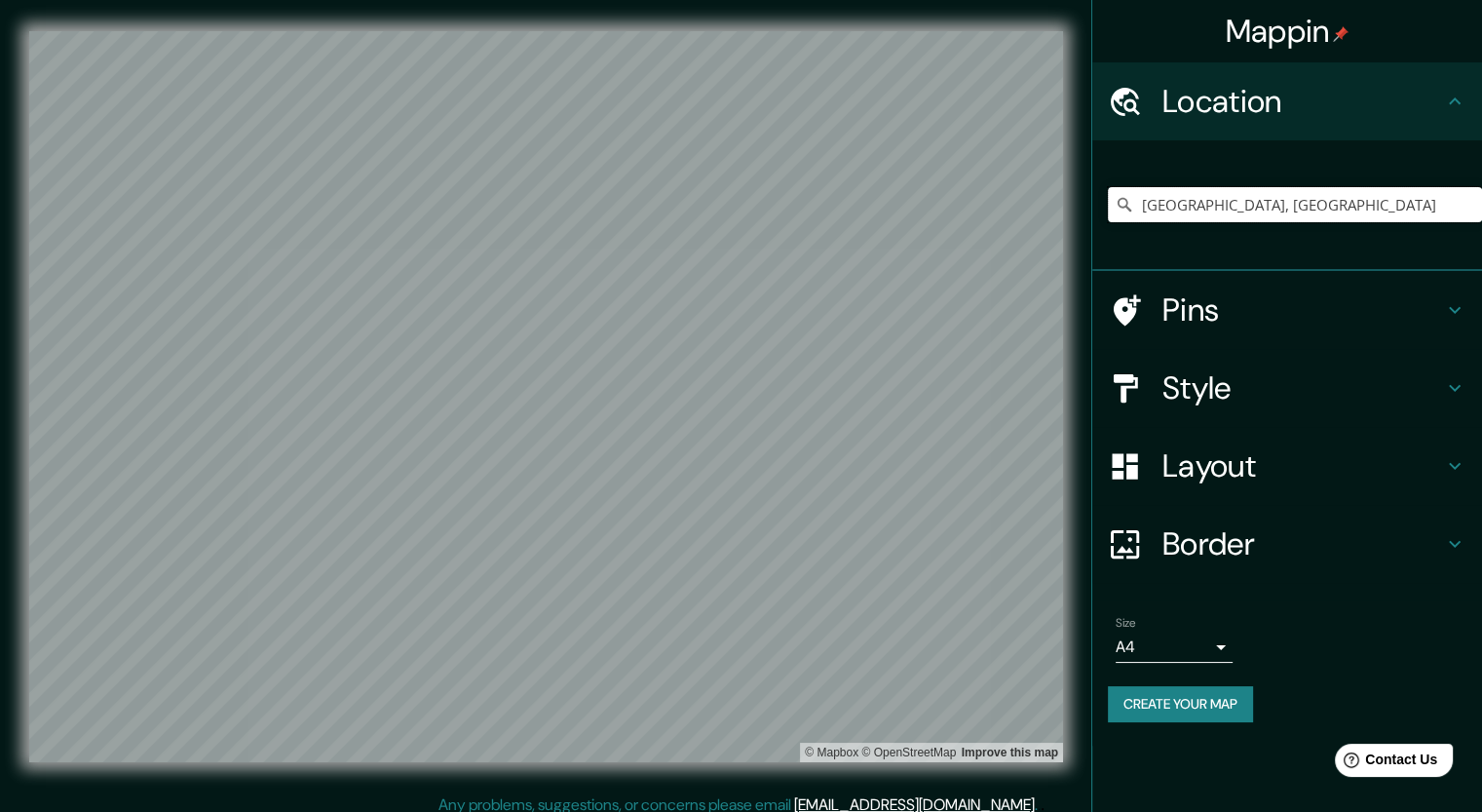
type input "[GEOGRAPHIC_DATA], [GEOGRAPHIC_DATA]"
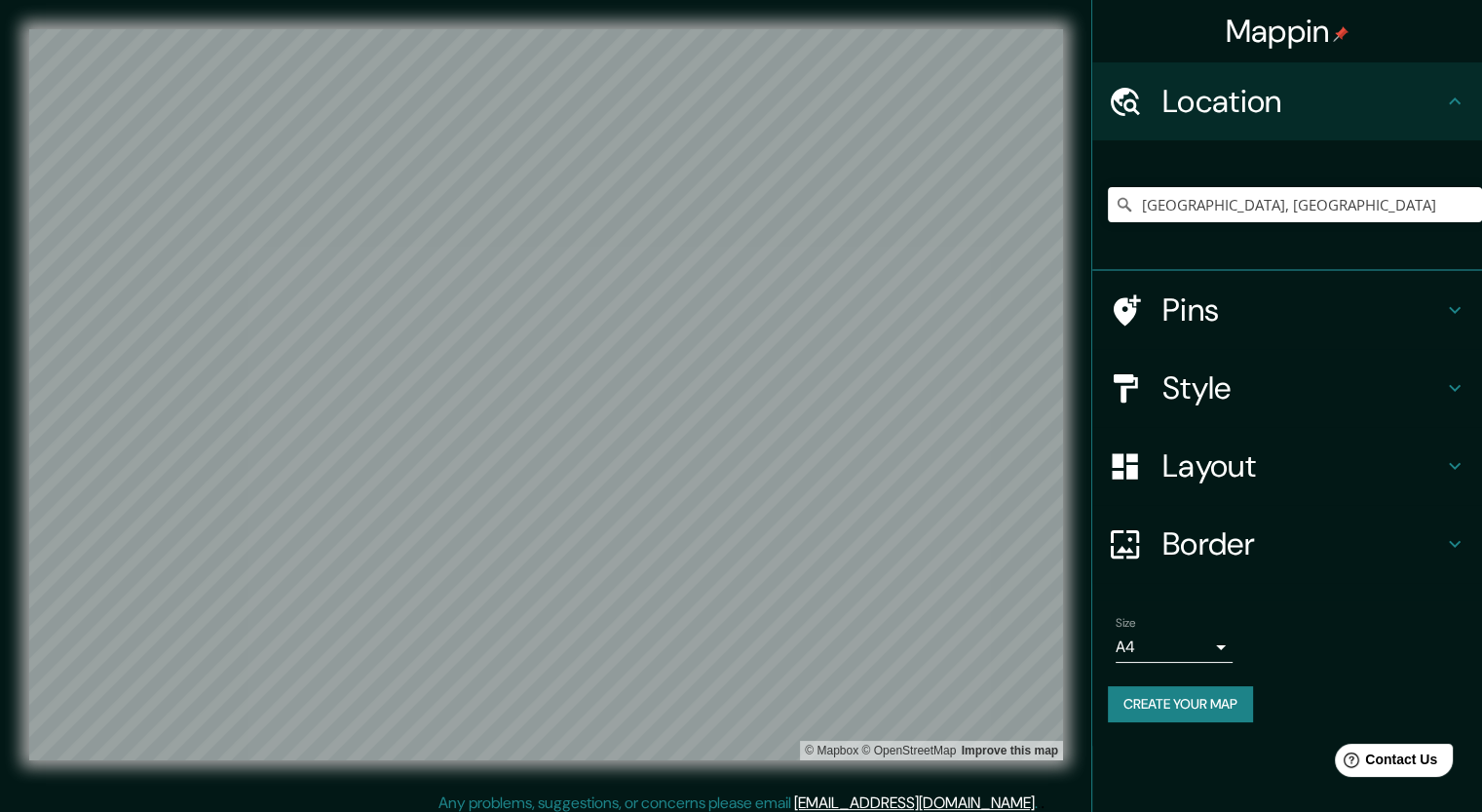
click at [1177, 698] on button "Create your map" at bounding box center [1180, 704] width 145 height 36
click at [1219, 384] on h4 "Style" at bounding box center [1303, 387] width 281 height 39
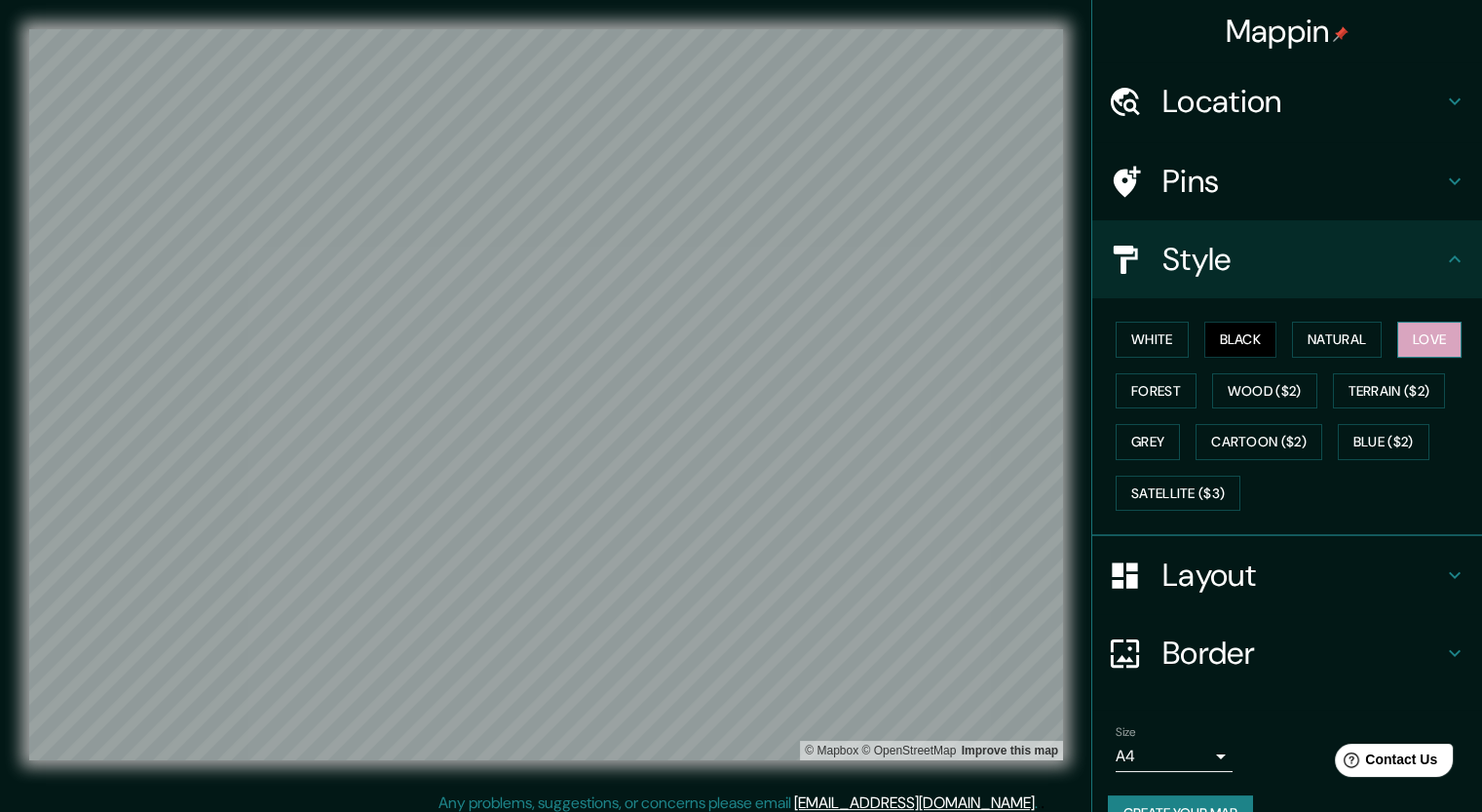
click at [1415, 345] on button "Love" at bounding box center [1429, 340] width 64 height 36
click at [1121, 338] on button "White" at bounding box center [1152, 340] width 73 height 36
click at [1217, 332] on button "Black" at bounding box center [1240, 340] width 73 height 36
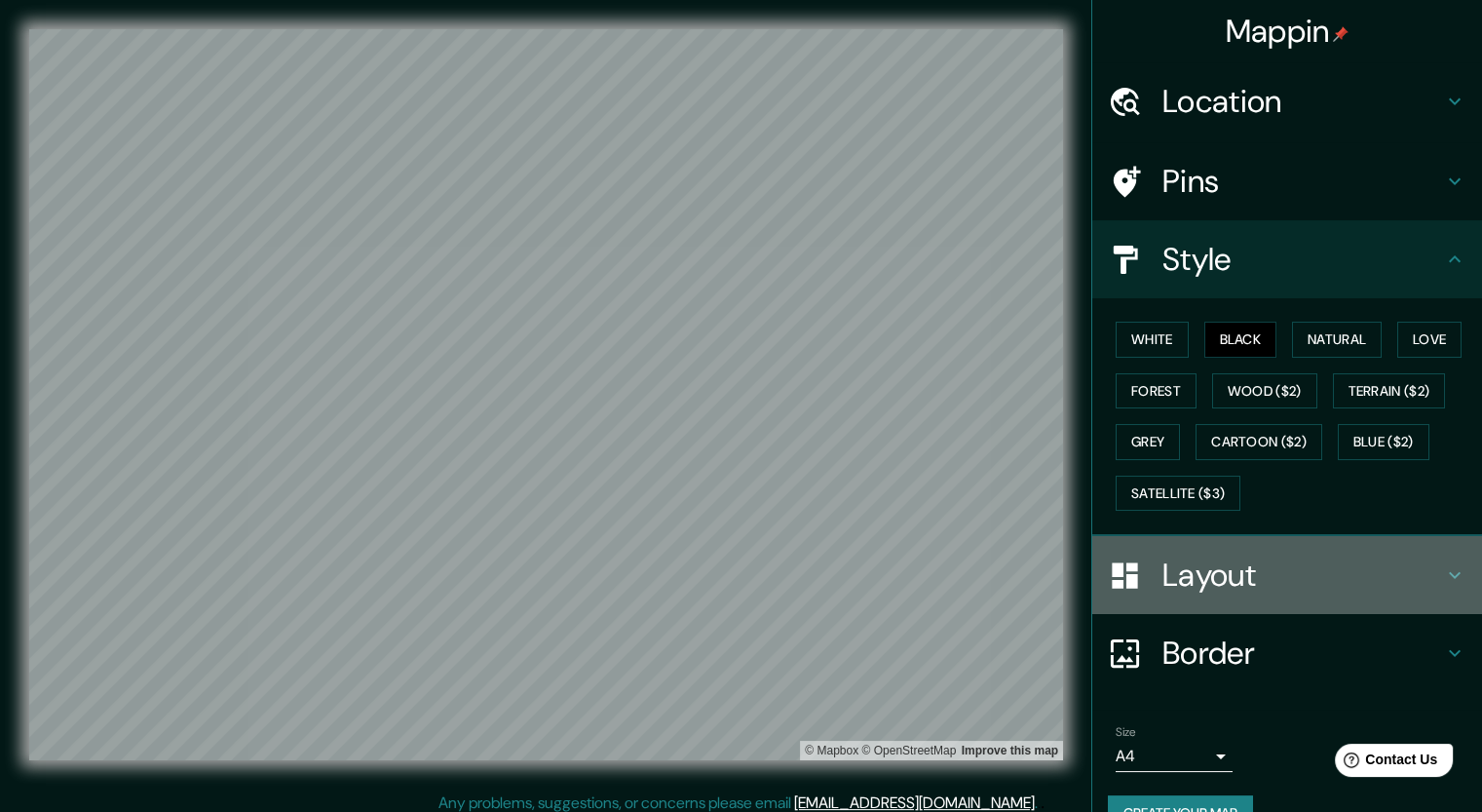
click at [1233, 592] on h4 "Layout" at bounding box center [1303, 574] width 281 height 39
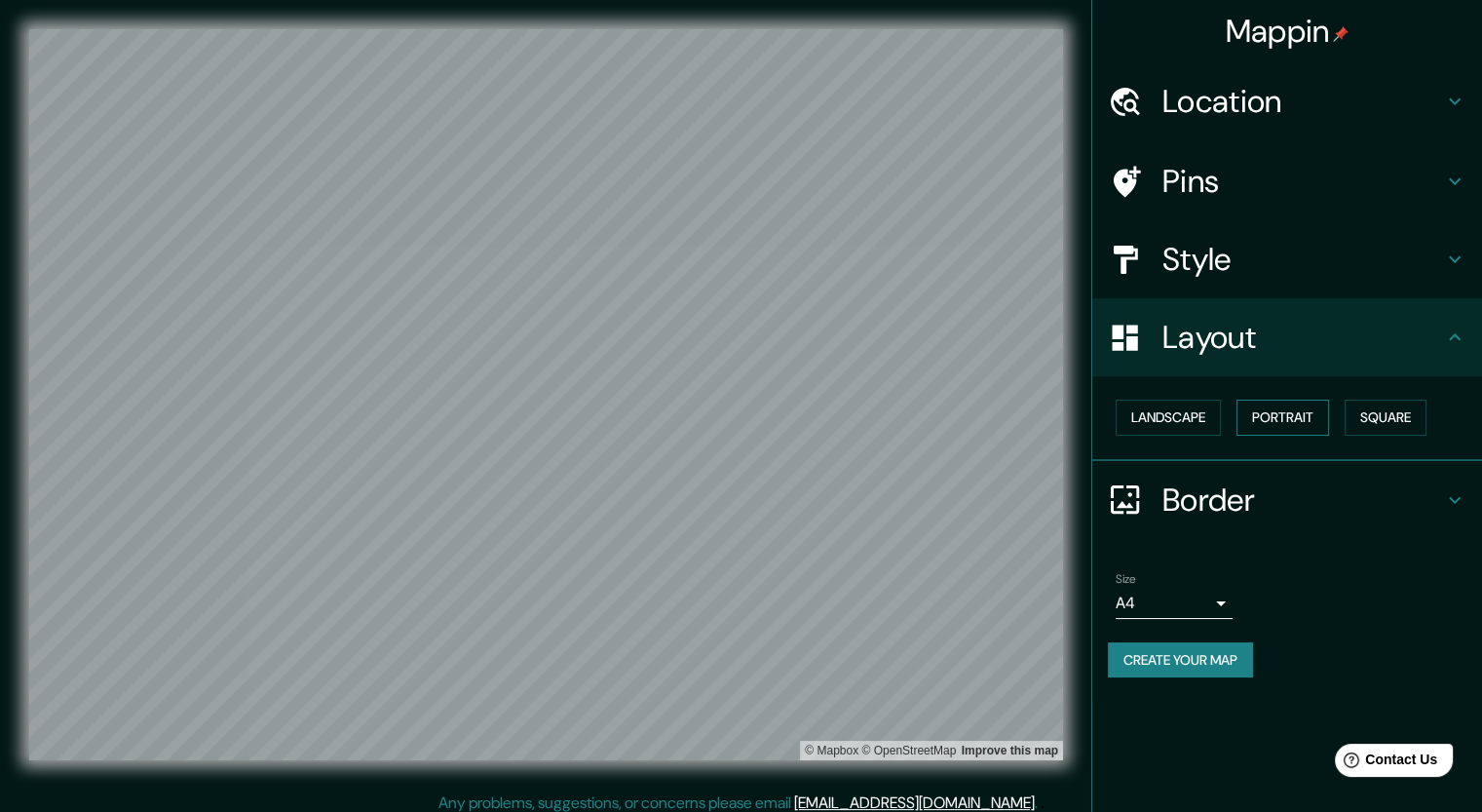
click at [1309, 423] on button "Portrait" at bounding box center [1283, 418] width 93 height 36
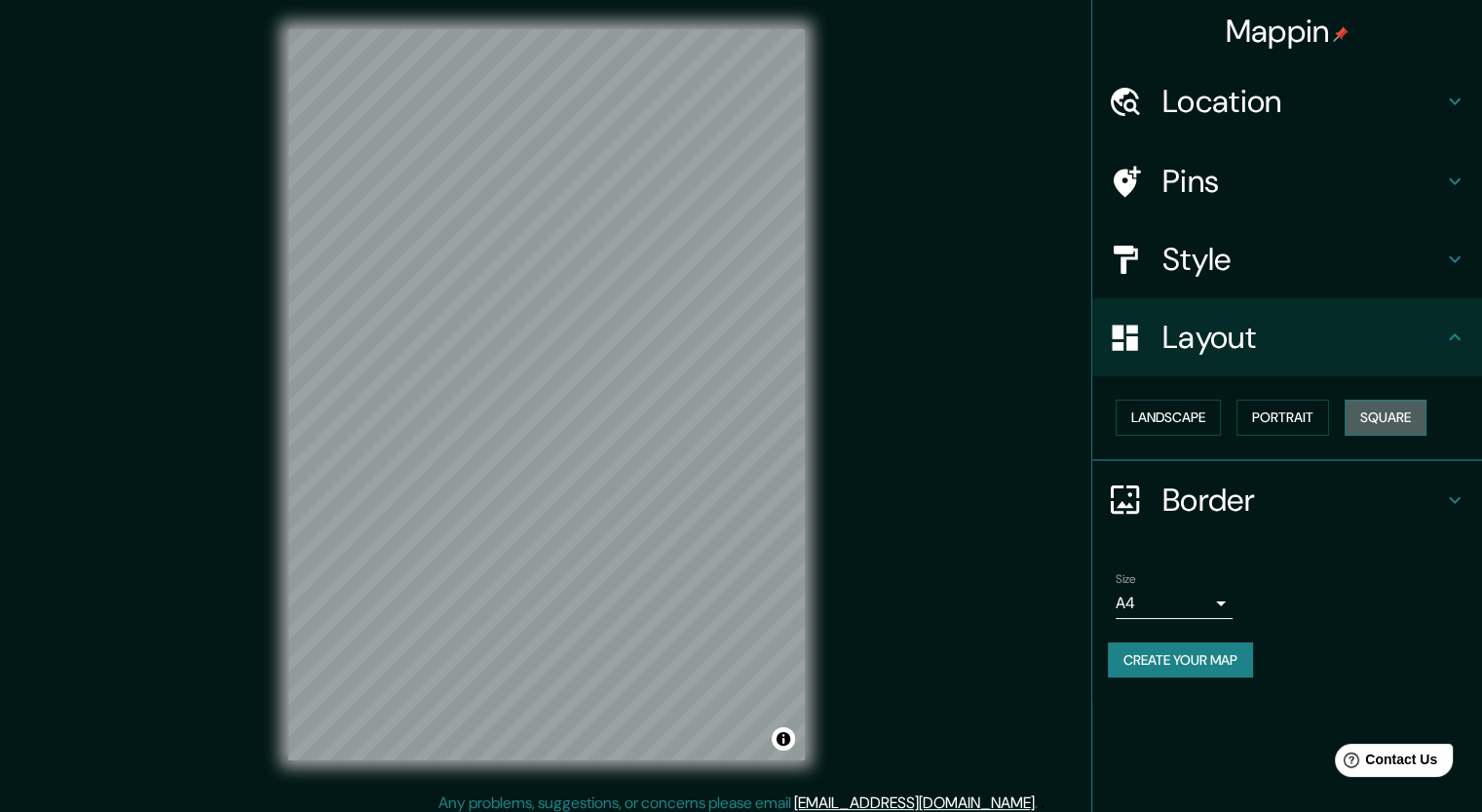
click at [1366, 423] on button "Square" at bounding box center [1386, 418] width 82 height 36
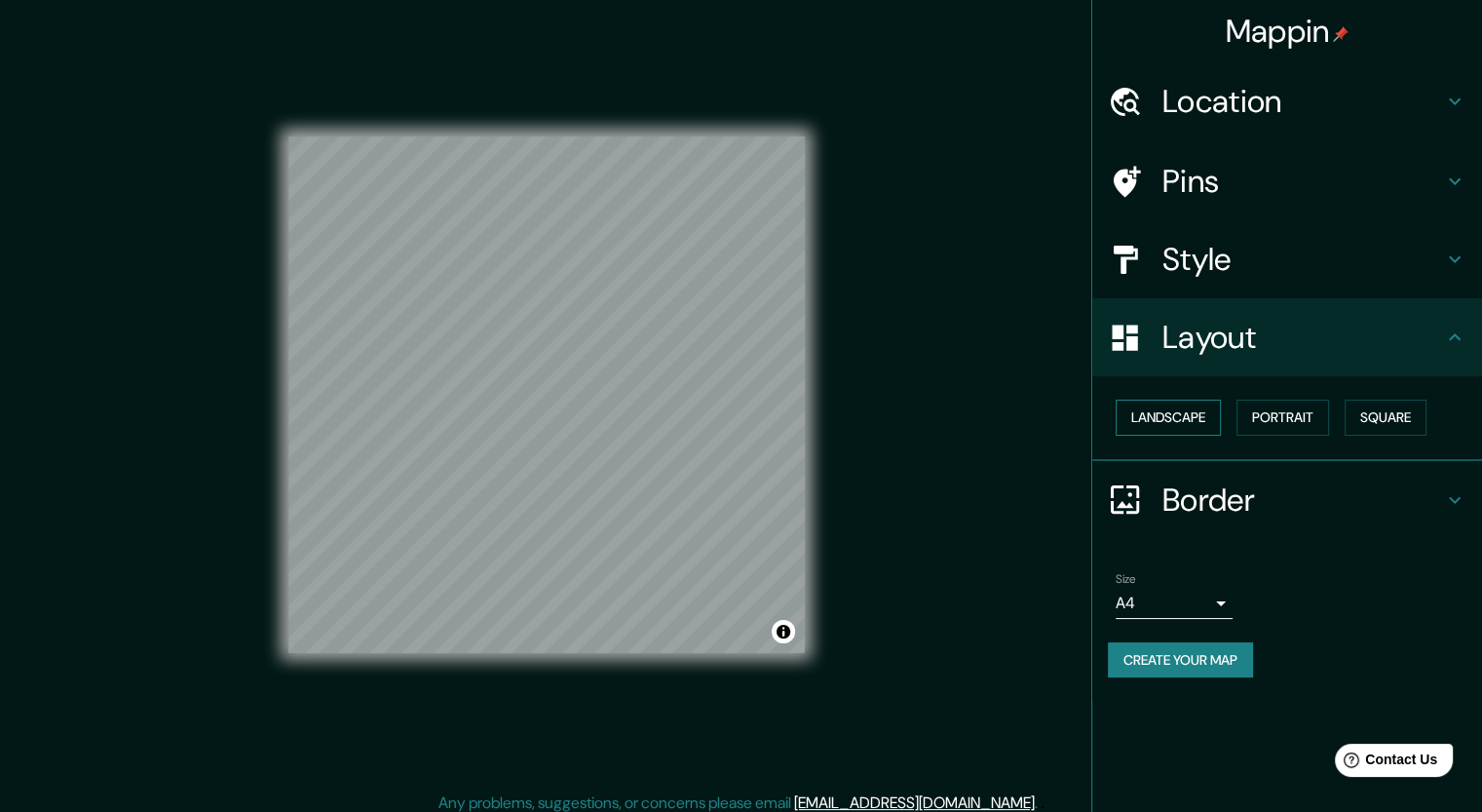
click at [1191, 424] on button "Landscape" at bounding box center [1168, 418] width 105 height 36
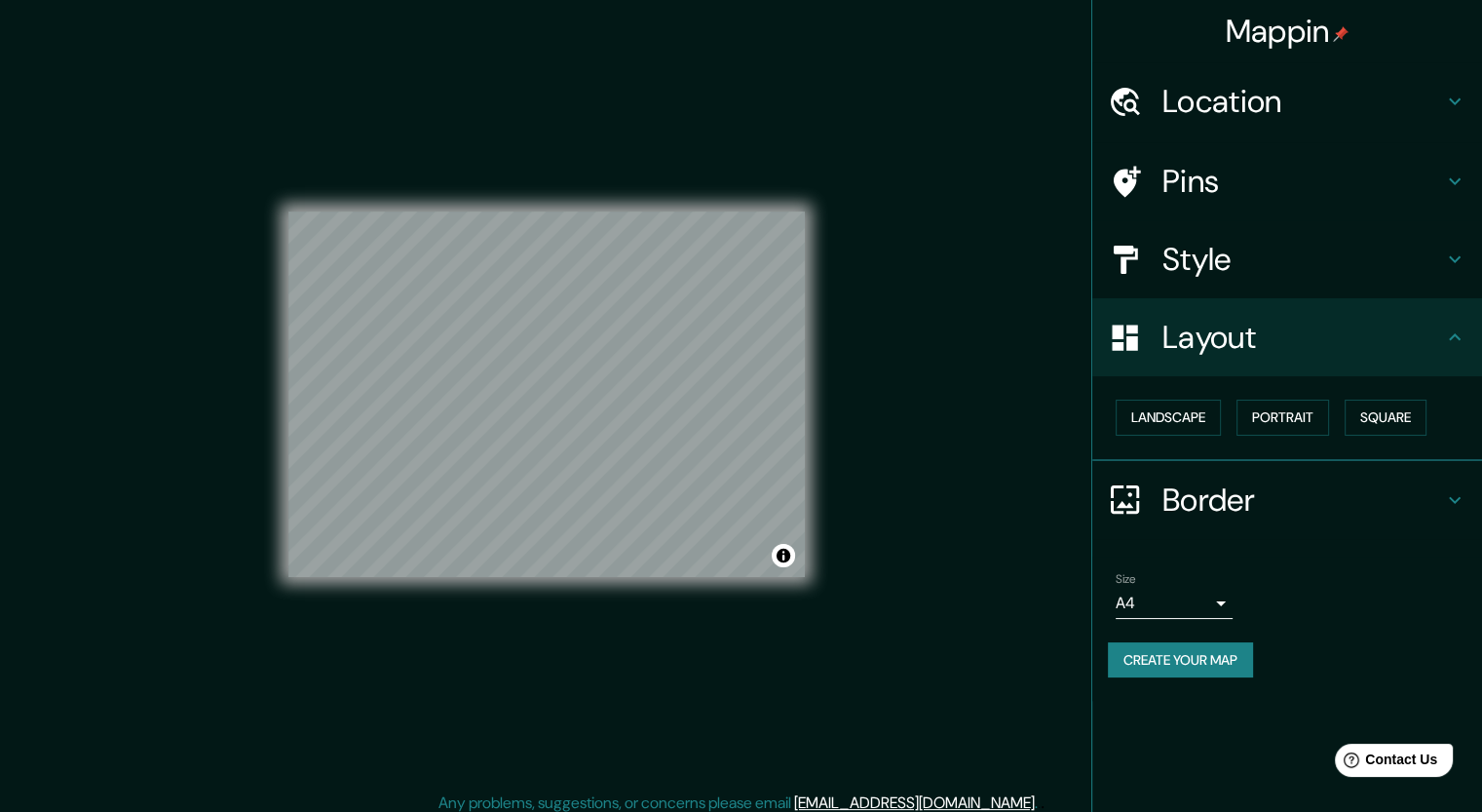
click at [1219, 601] on body "Mappin Location [GEOGRAPHIC_DATA], [GEOGRAPHIC_DATA] [GEOGRAPHIC_DATA] [GEOGRAP…" at bounding box center [741, 404] width 1482 height 812
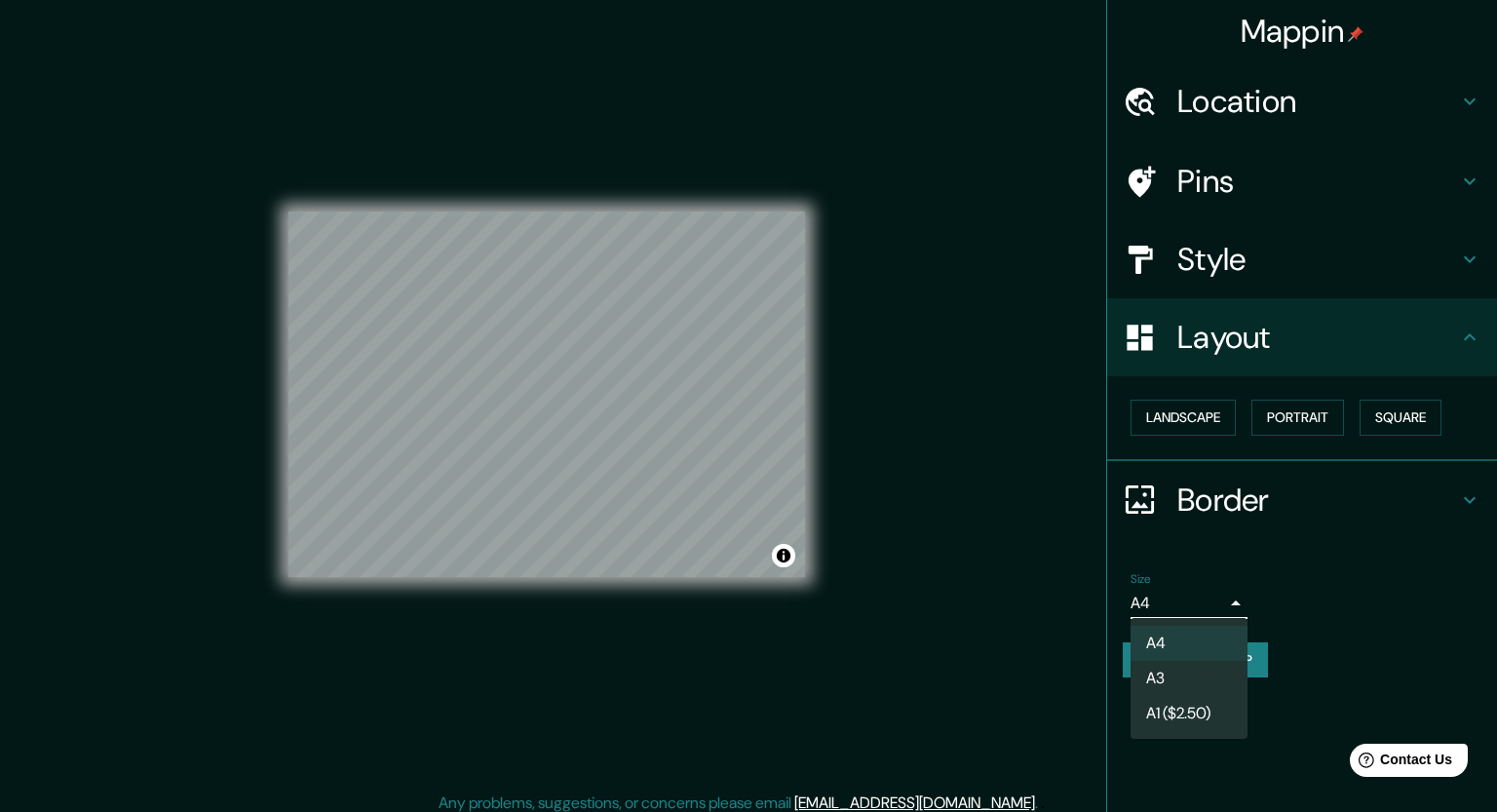
click at [1205, 422] on div at bounding box center [748, 406] width 1497 height 812
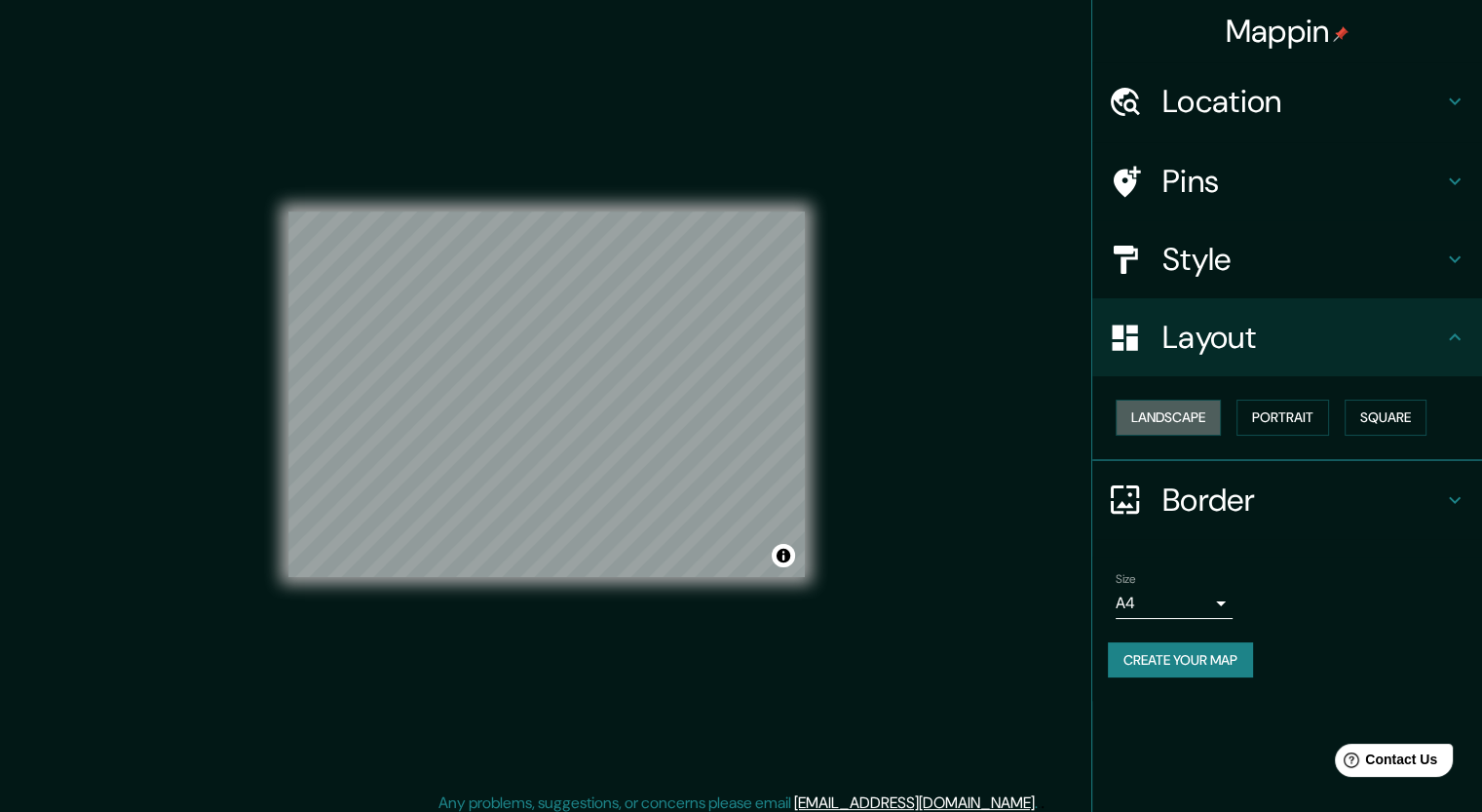
click at [1205, 422] on button "Landscape" at bounding box center [1168, 418] width 105 height 36
click at [1190, 666] on button "Create your map" at bounding box center [1180, 660] width 145 height 36
click at [1190, 666] on div "Create your map" at bounding box center [1287, 660] width 359 height 36
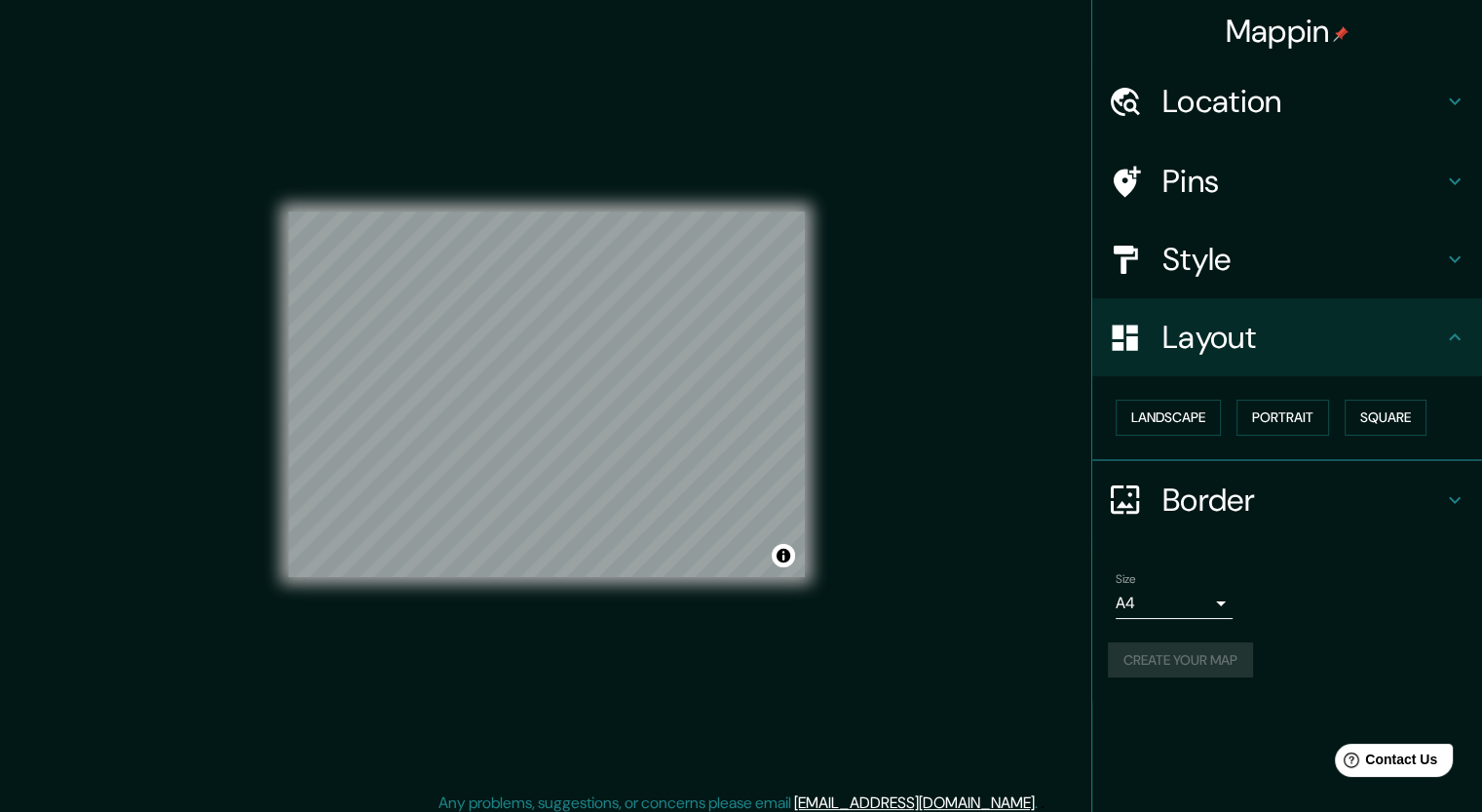
click at [1190, 666] on div "Create your map" at bounding box center [1287, 660] width 359 height 36
drag, startPoint x: 1190, startPoint y: 666, endPoint x: 1333, endPoint y: 616, distance: 151.6
click at [1333, 616] on div "Size A4 single" at bounding box center [1287, 595] width 359 height 62
